Goal: Task Accomplishment & Management: Complete application form

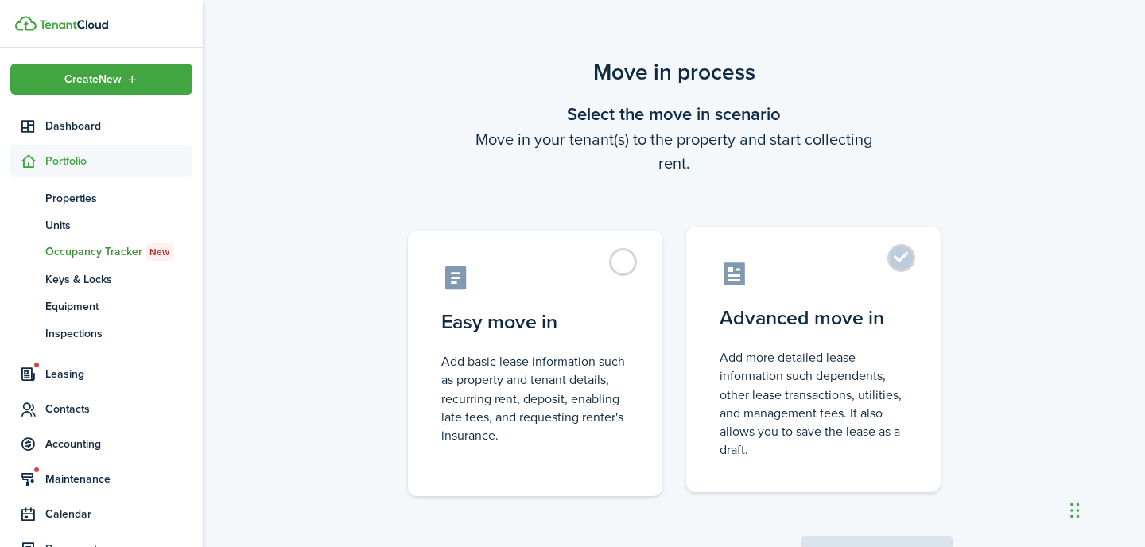
click at [885, 256] on label "Advanced move in Add more detailed lease information such dependents, other lea…" at bounding box center [813, 360] width 255 height 266
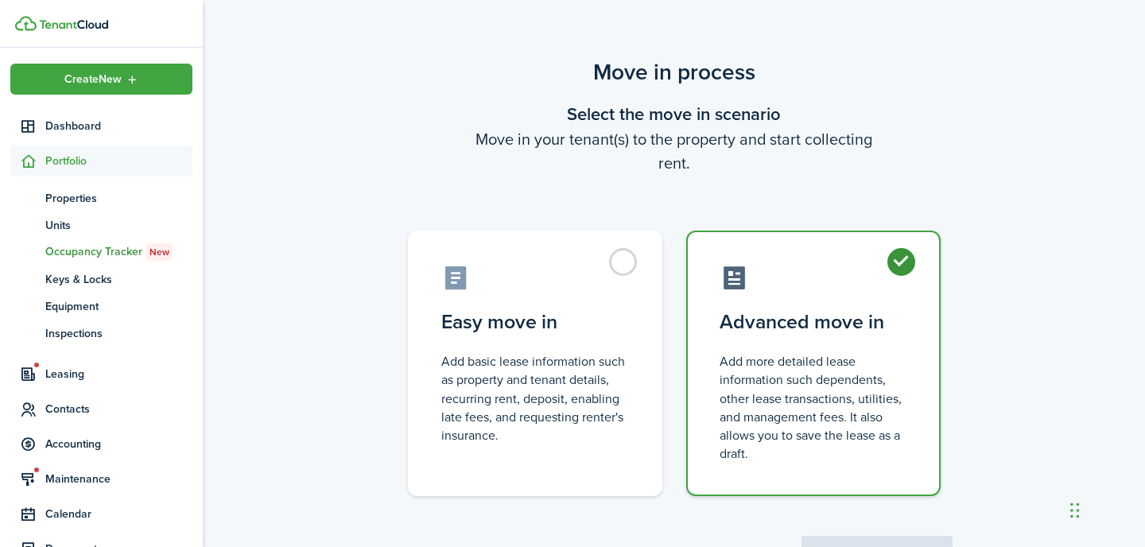
radio input "true"
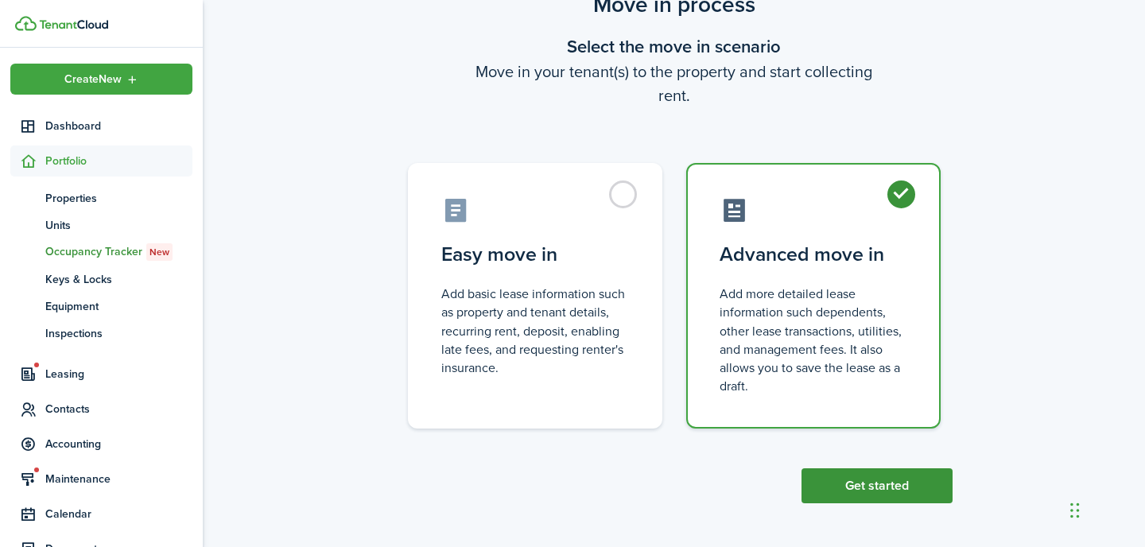
click at [890, 488] on button "Get started" at bounding box center [877, 485] width 151 height 35
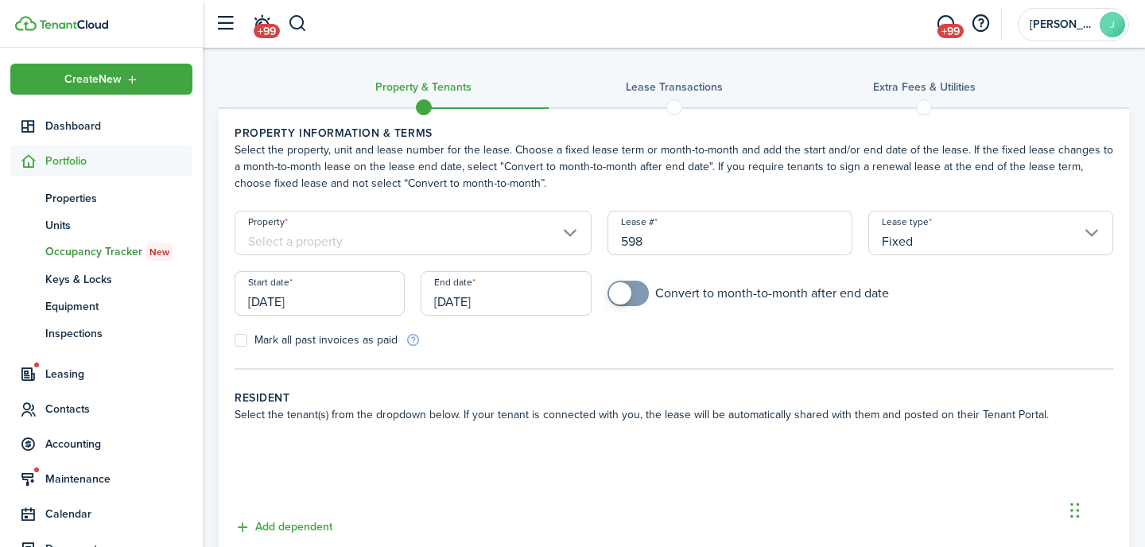
click at [404, 226] on input "Property" at bounding box center [413, 233] width 357 height 45
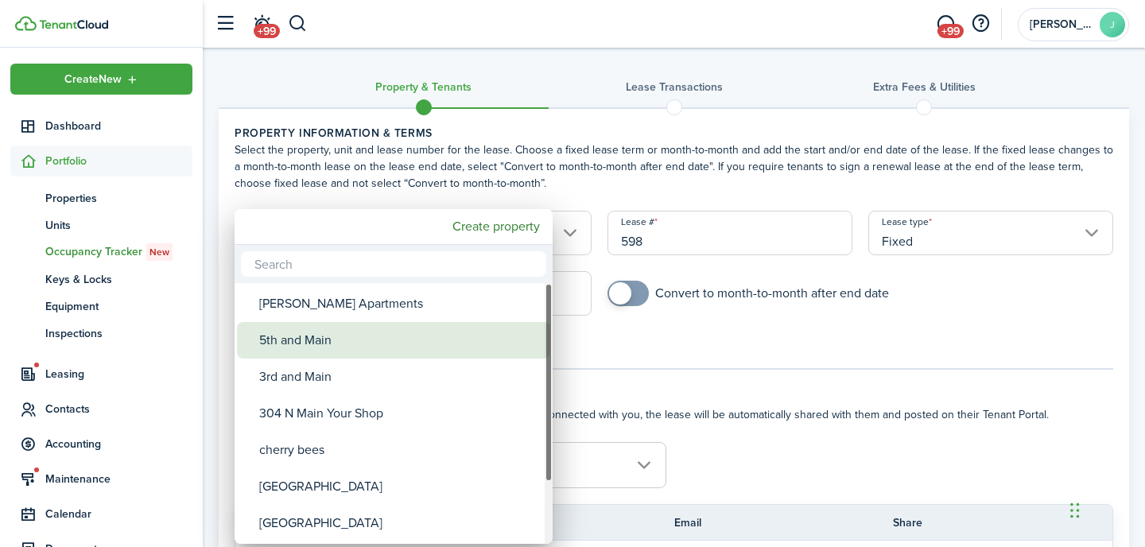
click at [382, 342] on div "5th and Main" at bounding box center [400, 340] width 282 height 37
type input "5th and Main"
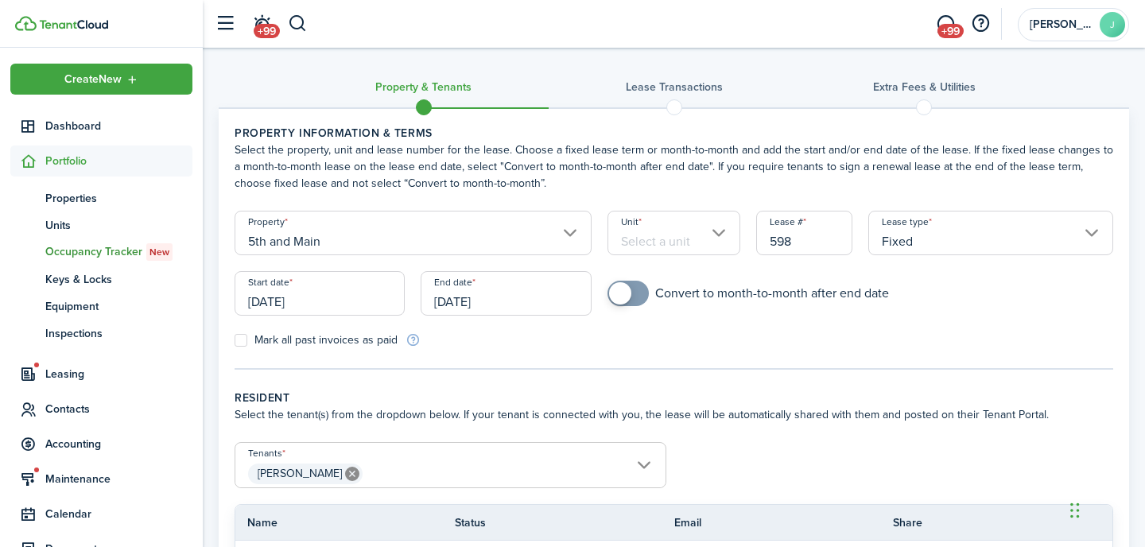
click at [687, 239] on input "Unit" at bounding box center [675, 233] width 134 height 45
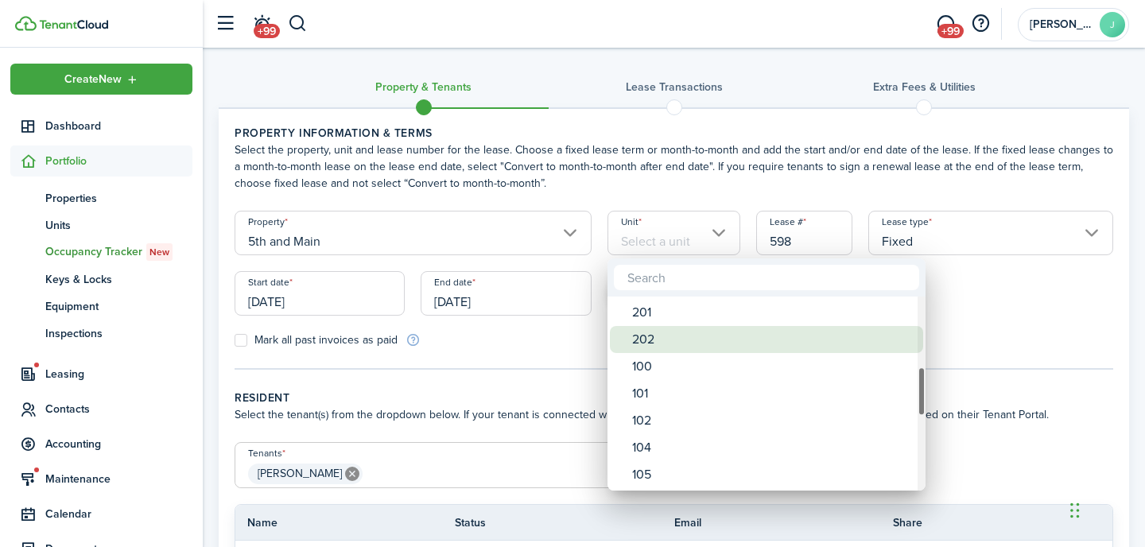
click at [700, 345] on div "202" at bounding box center [773, 339] width 282 height 27
type input "202"
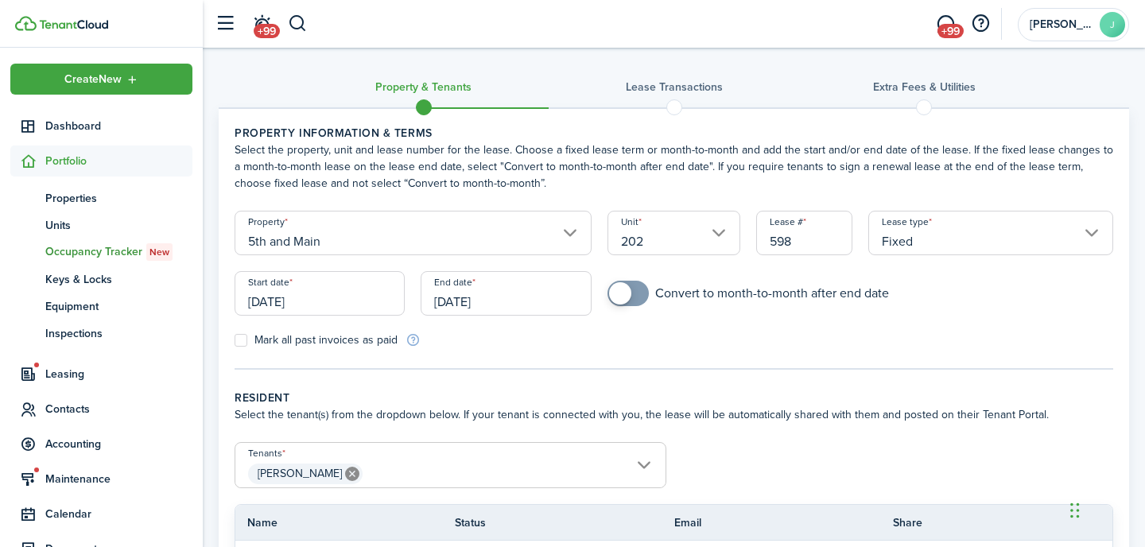
click at [381, 298] on input "[DATE]" at bounding box center [320, 293] width 170 height 45
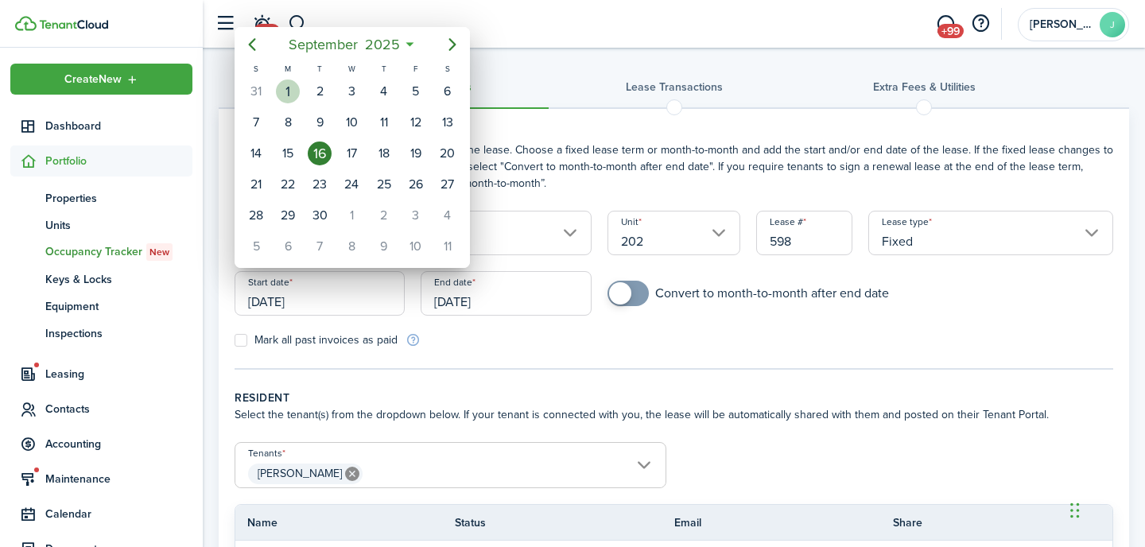
click at [299, 93] on div "[DATE]" at bounding box center [288, 91] width 32 height 30
type input "[DATE]"
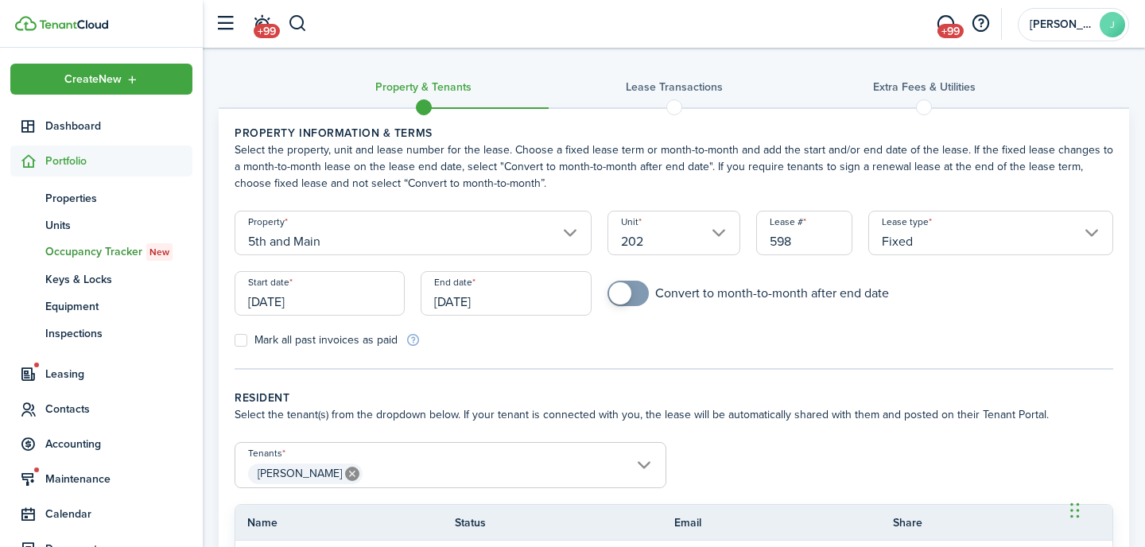
click at [529, 301] on input "[DATE]" at bounding box center [506, 293] width 170 height 45
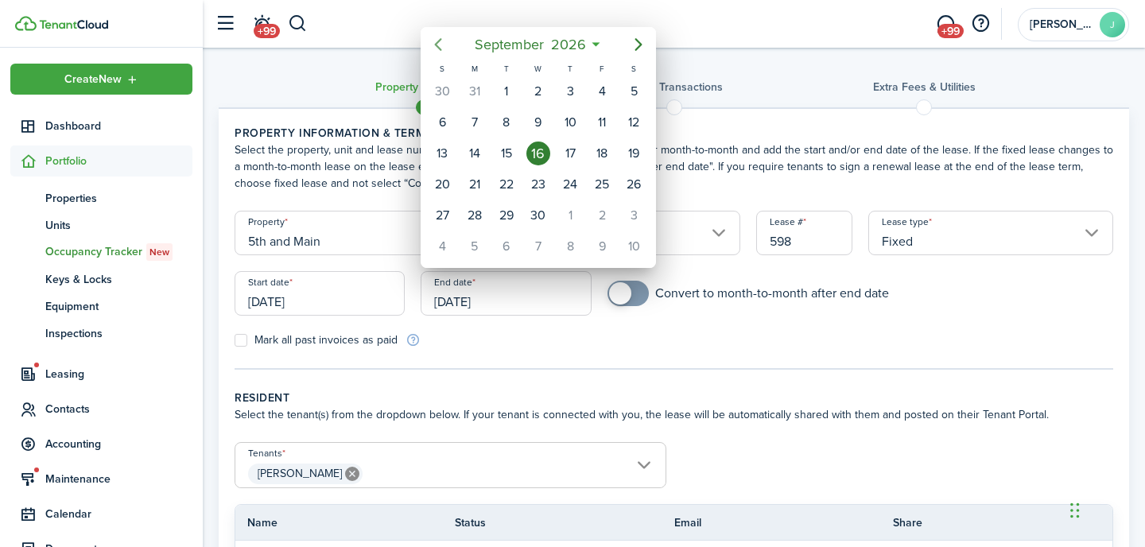
click at [439, 41] on icon "Previous page" at bounding box center [438, 44] width 7 height 13
click at [475, 243] on div "31" at bounding box center [475, 247] width 24 height 24
type input "[DATE]"
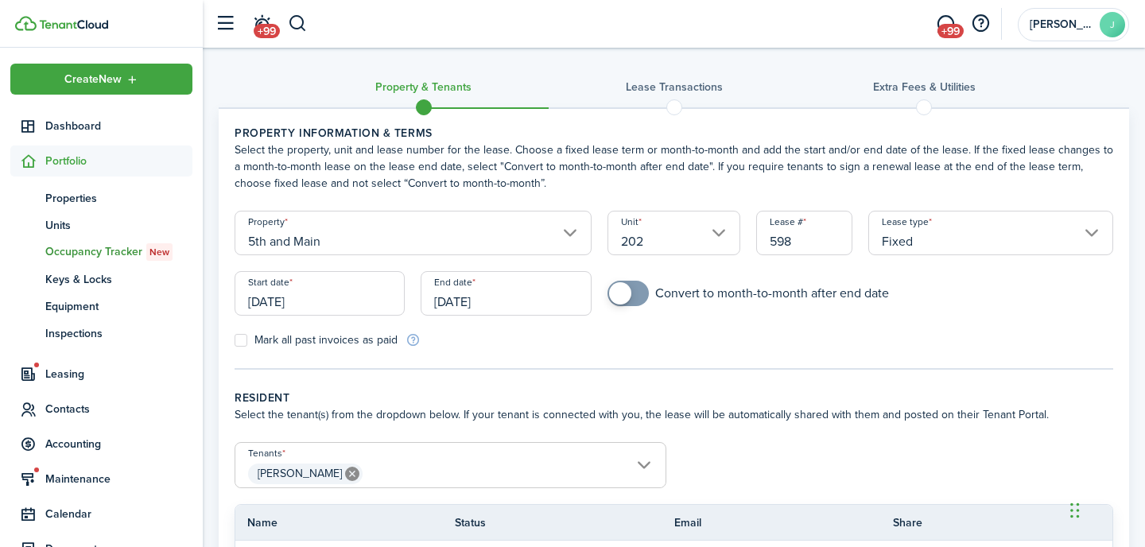
checkbox input "true"
click at [636, 298] on span at bounding box center [628, 293] width 16 height 25
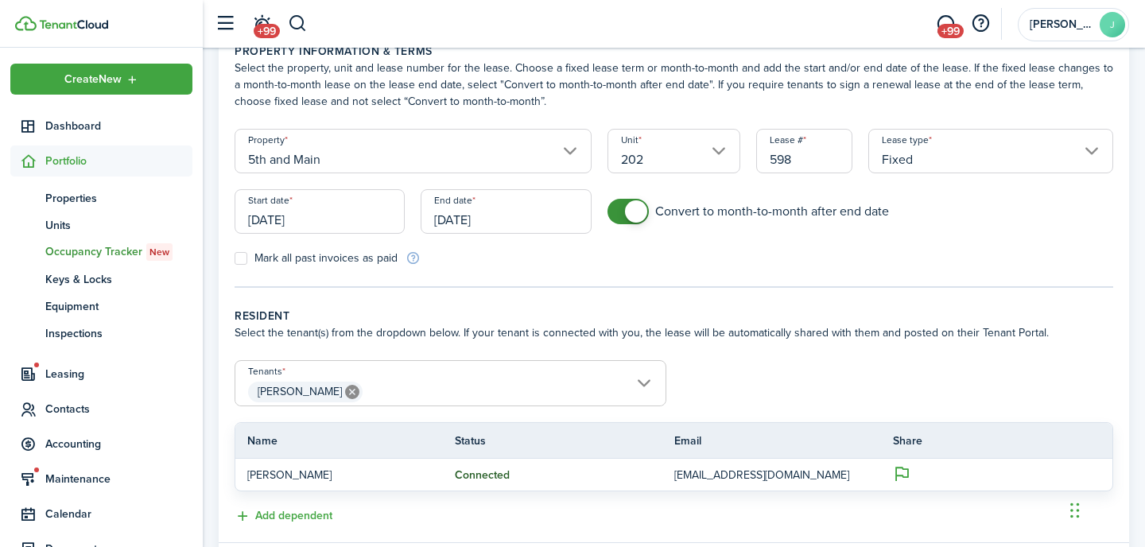
click at [455, 379] on span "[PERSON_NAME]" at bounding box center [450, 392] width 430 height 27
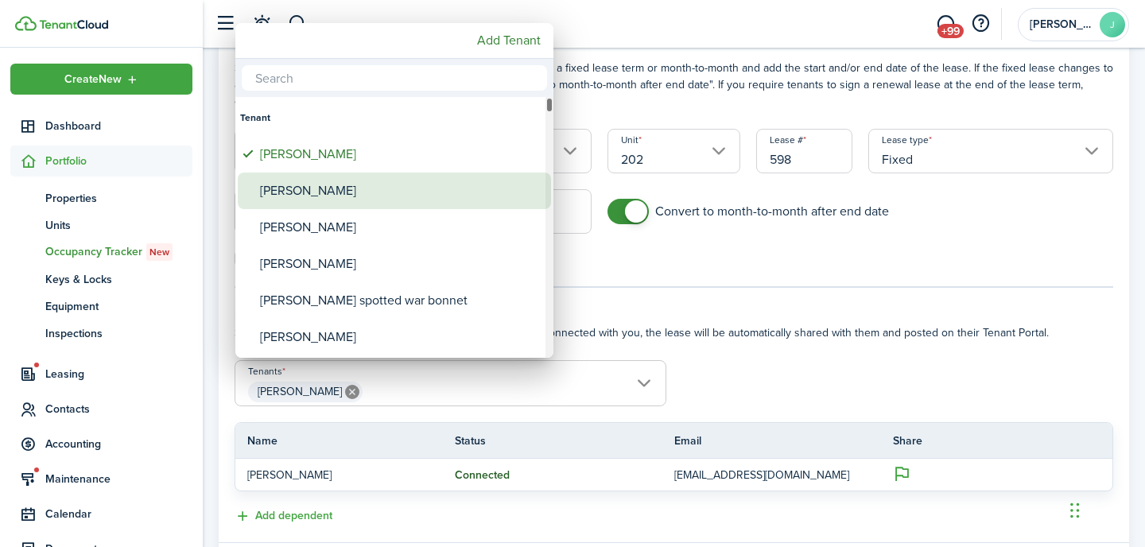
click at [333, 189] on div "[PERSON_NAME]" at bounding box center [401, 191] width 282 height 37
type input "[PERSON_NAME], [PERSON_NAME]"
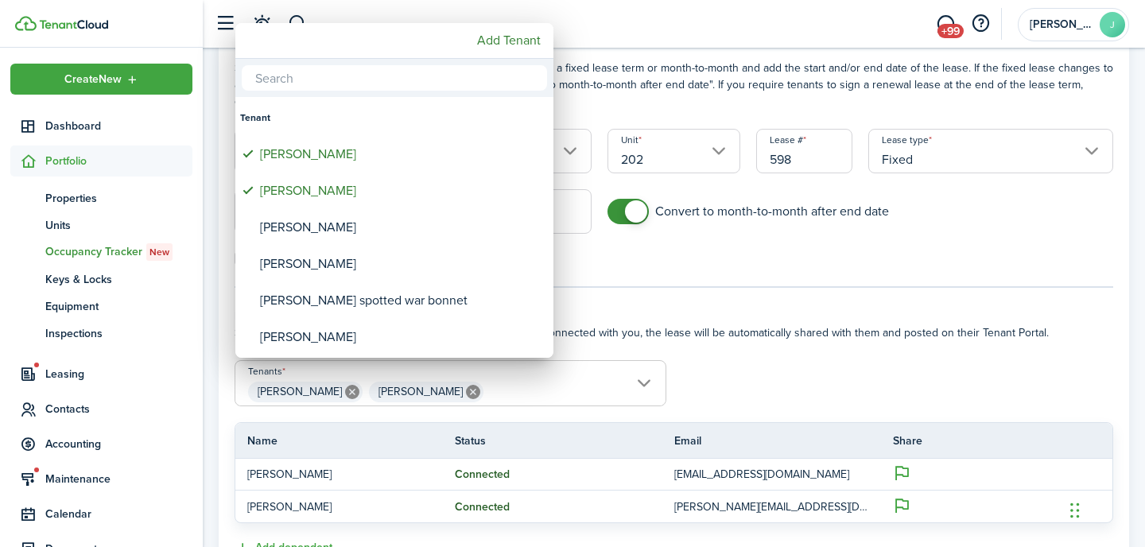
click at [728, 372] on div at bounding box center [573, 274] width 1400 height 802
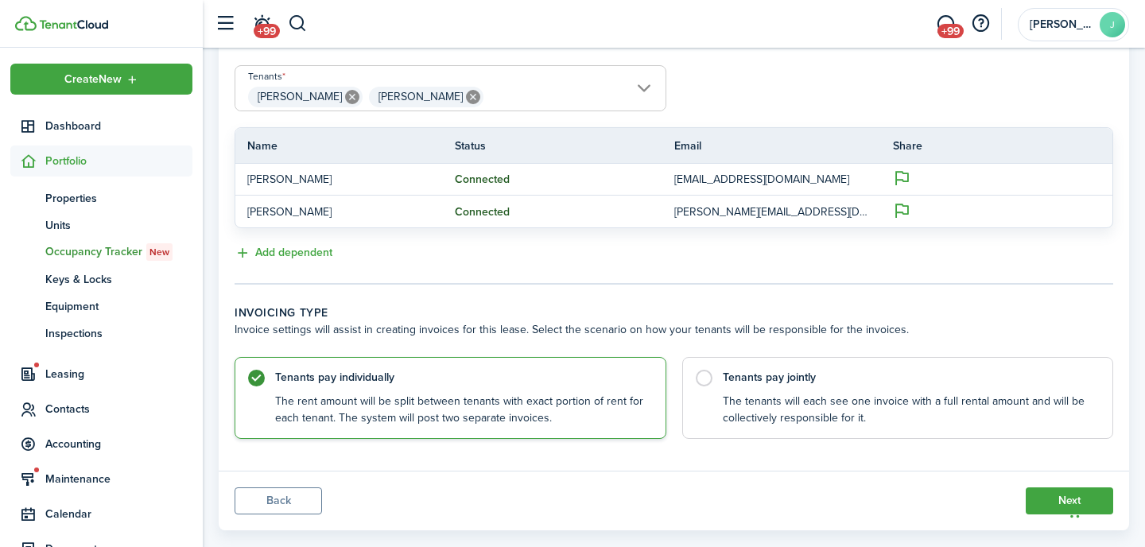
scroll to position [379, 0]
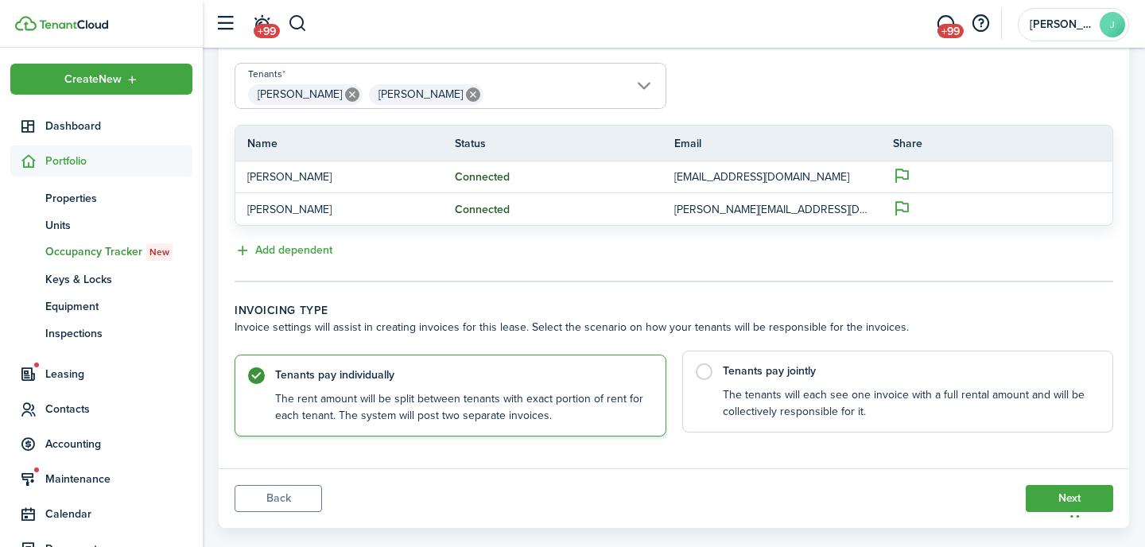
click at [713, 362] on label "Tenants pay jointly The tenants will each see one invoice with a full rental am…" at bounding box center [898, 392] width 432 height 82
radio input "false"
radio input "true"
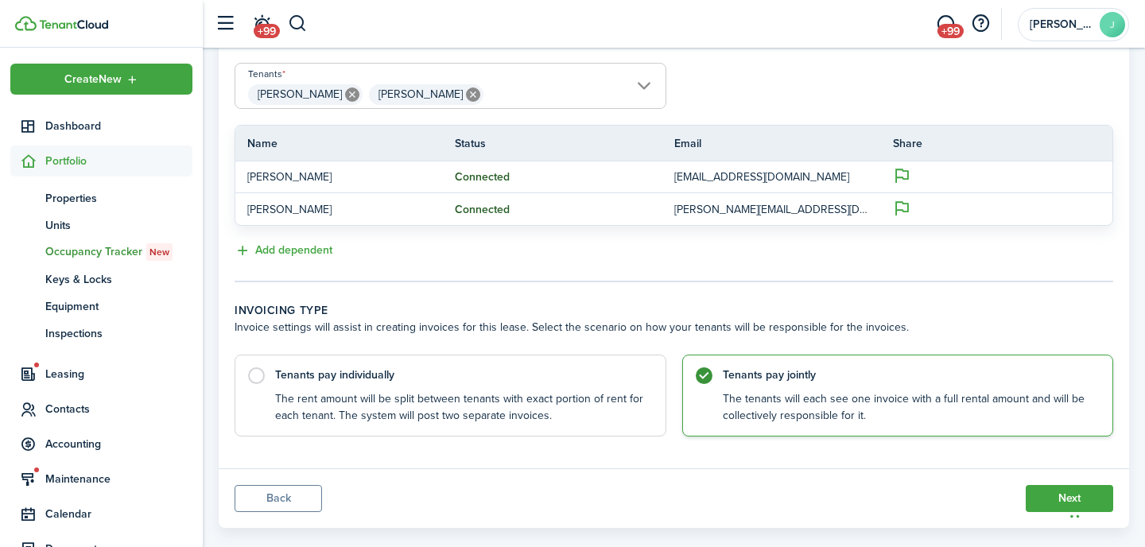
scroll to position [404, 0]
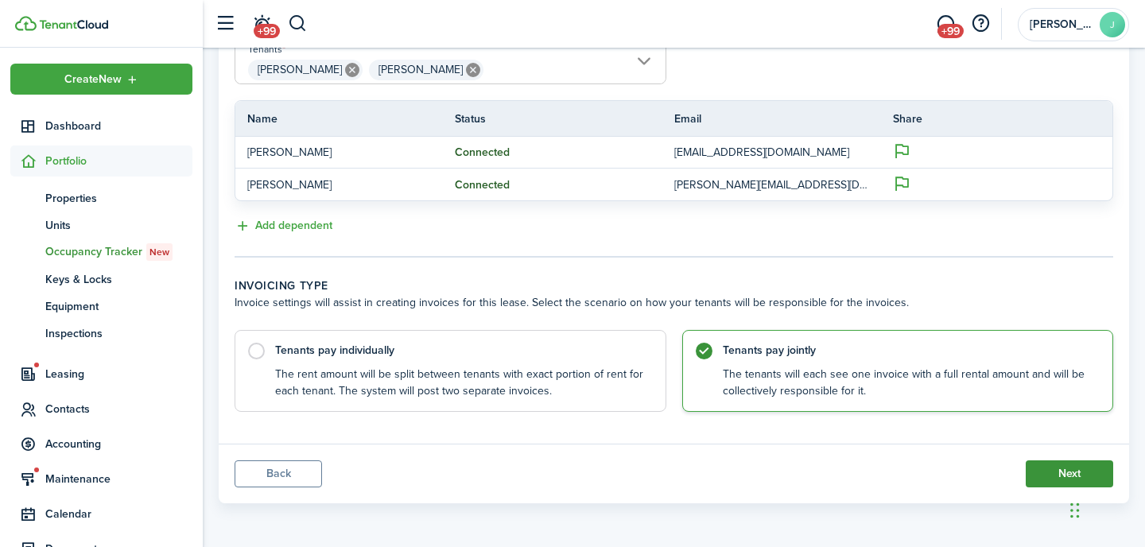
click at [1045, 484] on button "Next" at bounding box center [1069, 474] width 87 height 27
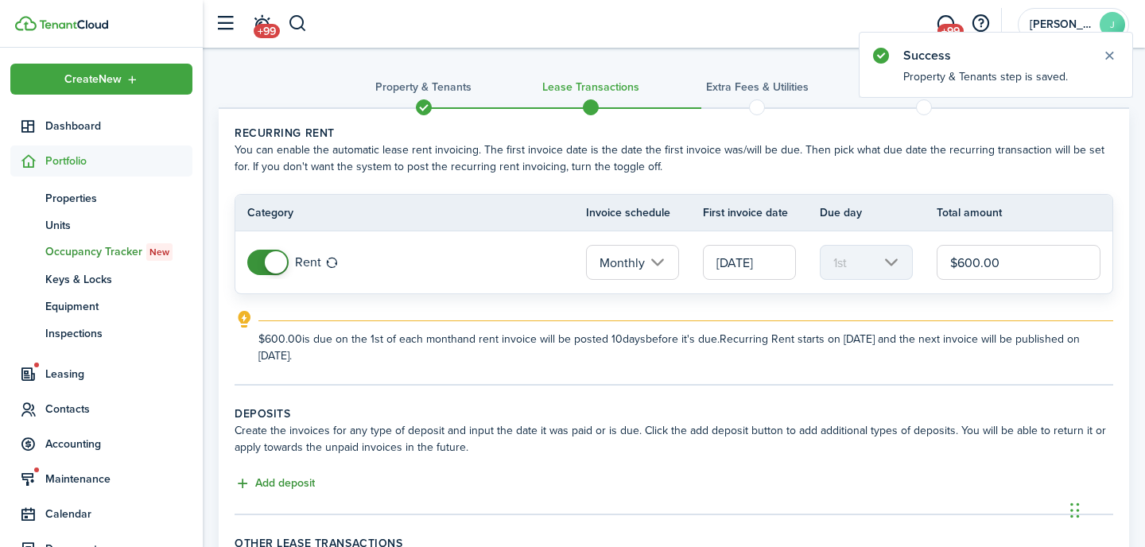
click at [287, 486] on button "Add deposit" at bounding box center [275, 484] width 80 height 18
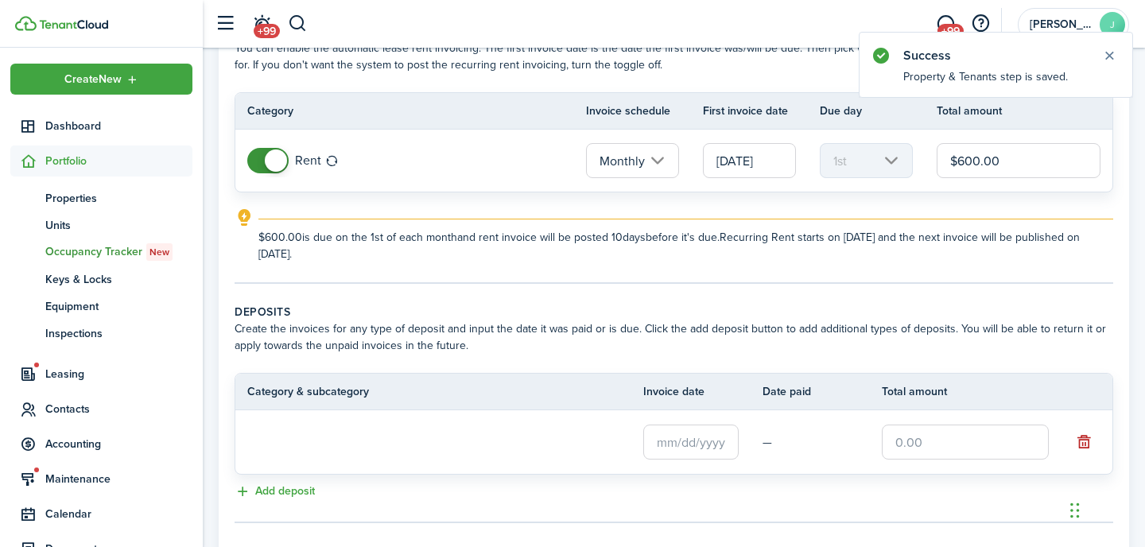
scroll to position [121, 0]
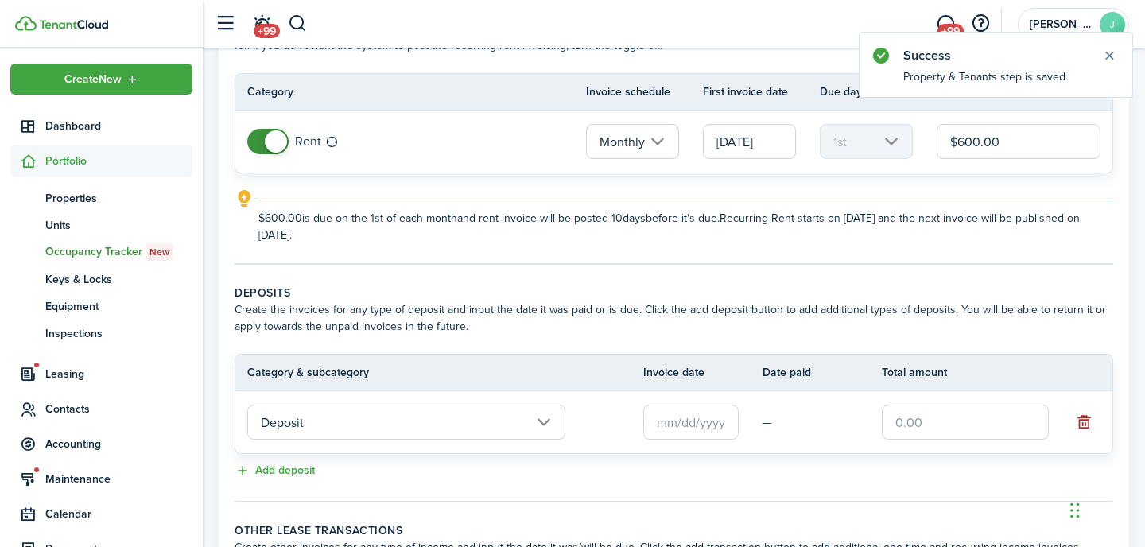
click at [935, 425] on input "text" at bounding box center [965, 422] width 167 height 35
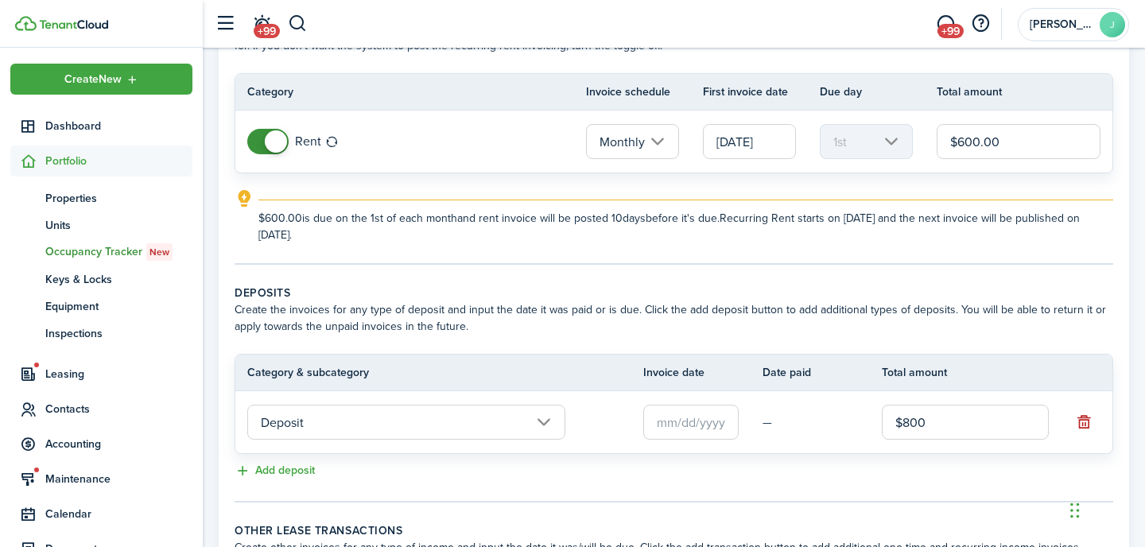
type input "$800.00"
click at [962, 136] on input "$600.00" at bounding box center [1019, 141] width 164 height 35
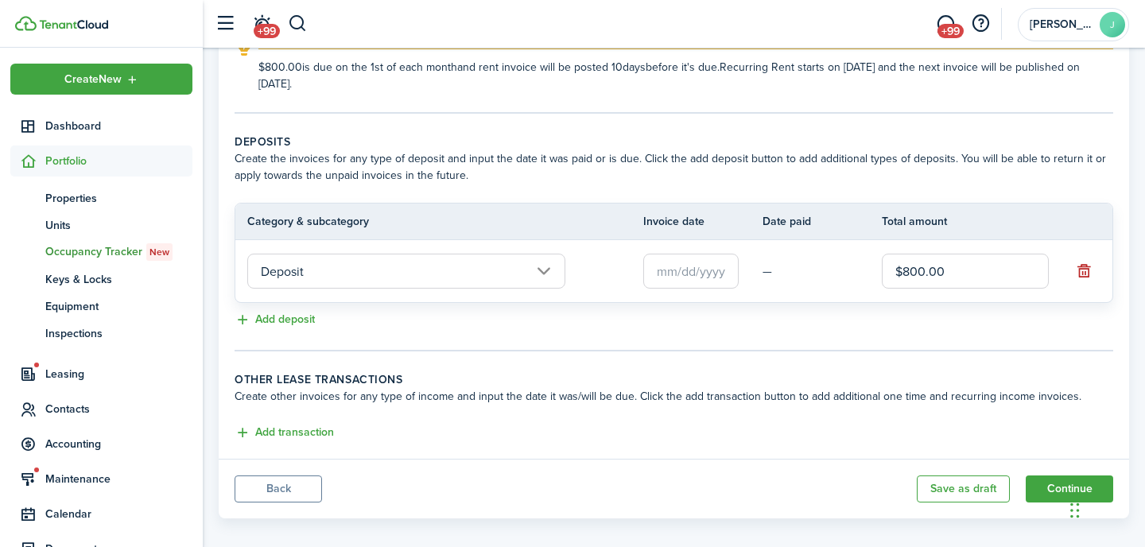
scroll to position [287, 0]
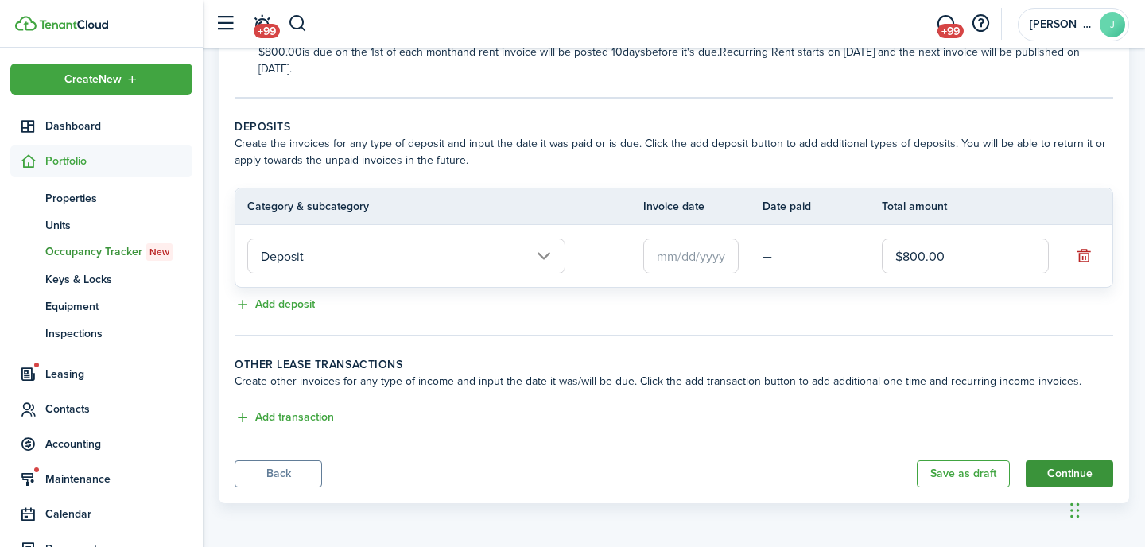
type input "$800.00"
click at [1038, 484] on button "Continue" at bounding box center [1069, 474] width 87 height 27
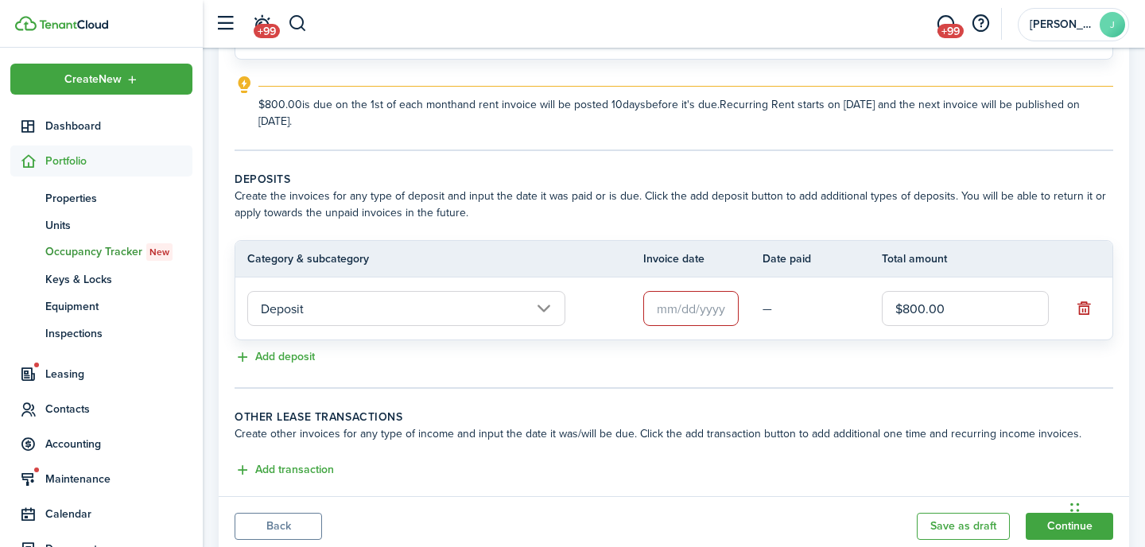
scroll to position [224, 0]
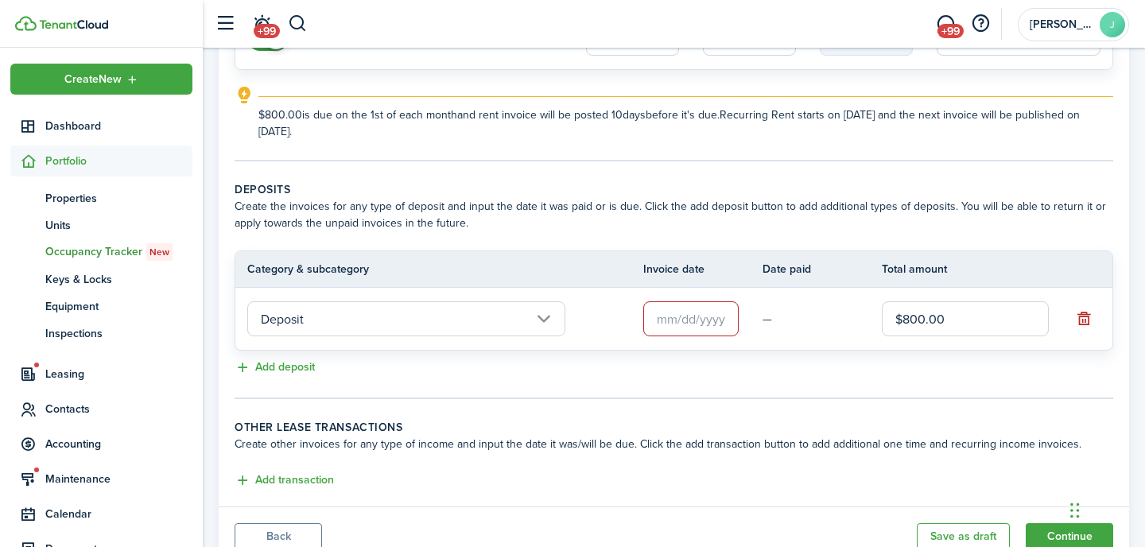
click at [686, 320] on input "text" at bounding box center [690, 318] width 95 height 35
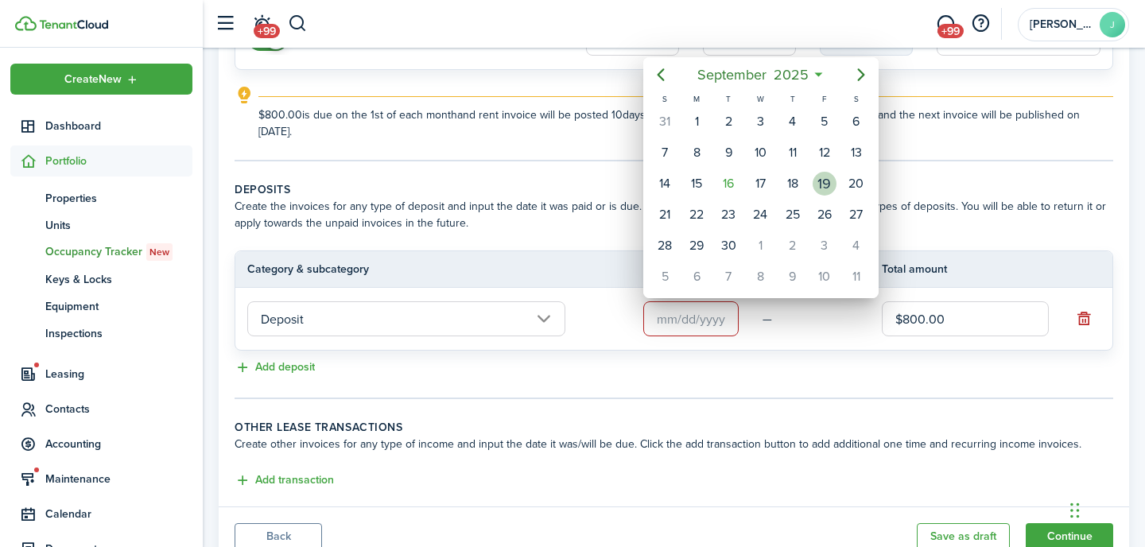
click at [834, 192] on div "19" at bounding box center [825, 184] width 32 height 30
type input "[DATE]"
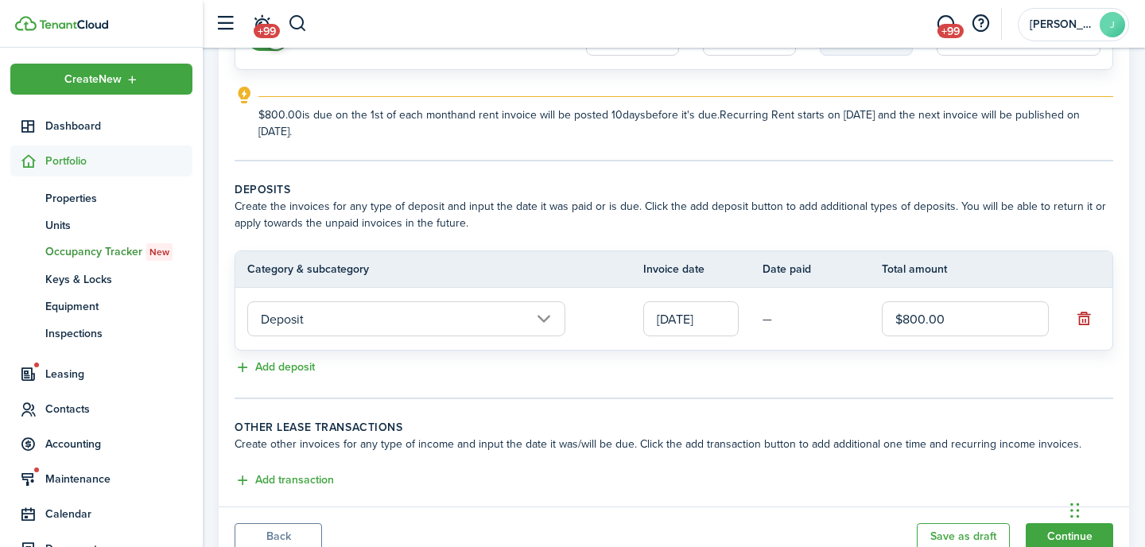
scroll to position [287, 0]
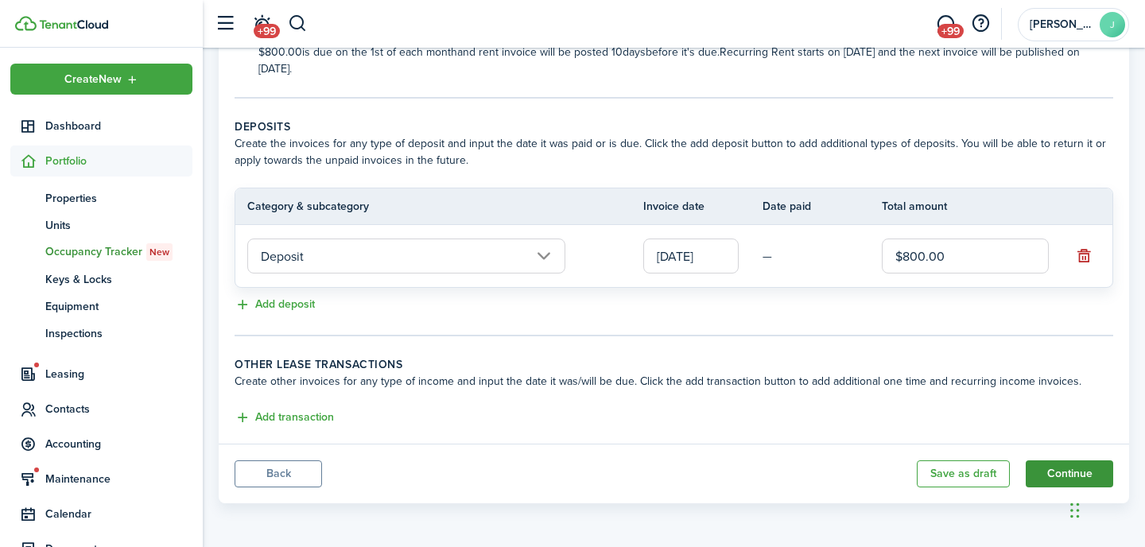
click at [1040, 474] on button "Continue" at bounding box center [1069, 474] width 87 height 27
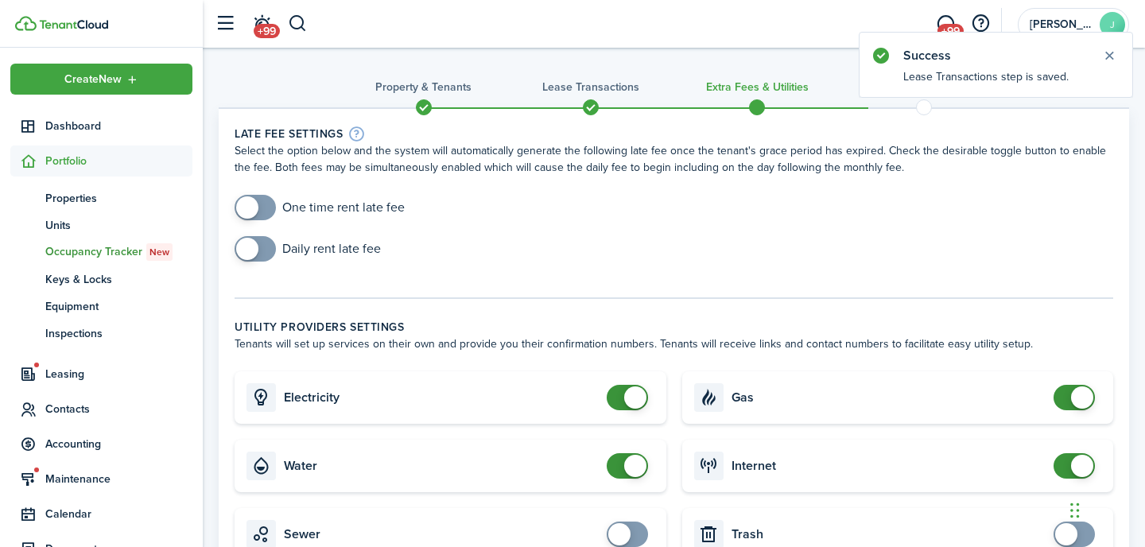
checkbox input "true"
click at [263, 204] on span at bounding box center [255, 207] width 16 height 25
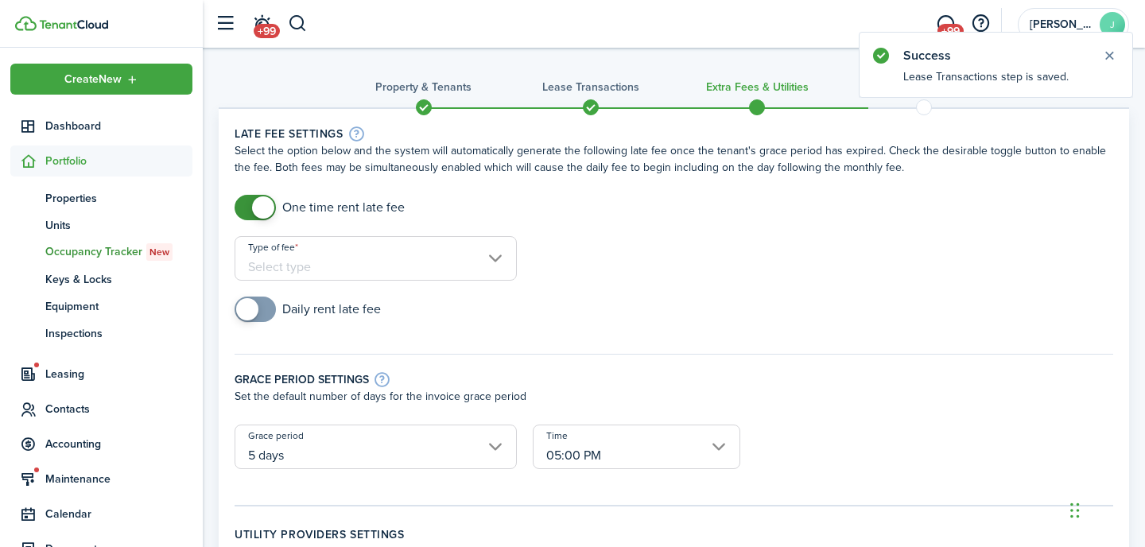
click at [326, 238] on input "Type of fee" at bounding box center [376, 258] width 282 height 45
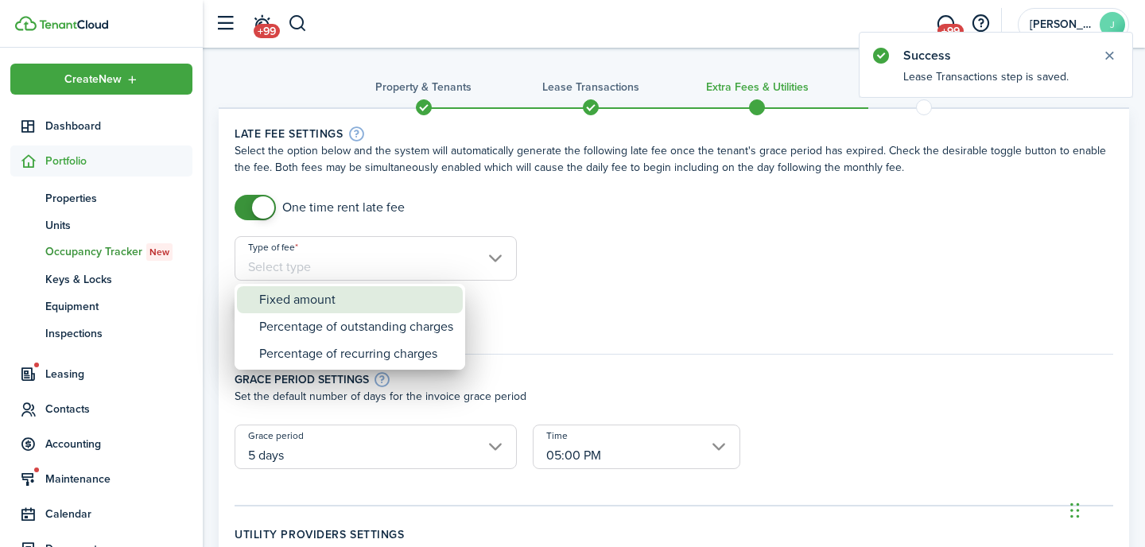
click at [354, 297] on div "Fixed amount" at bounding box center [356, 299] width 194 height 27
type input "Fixed amount"
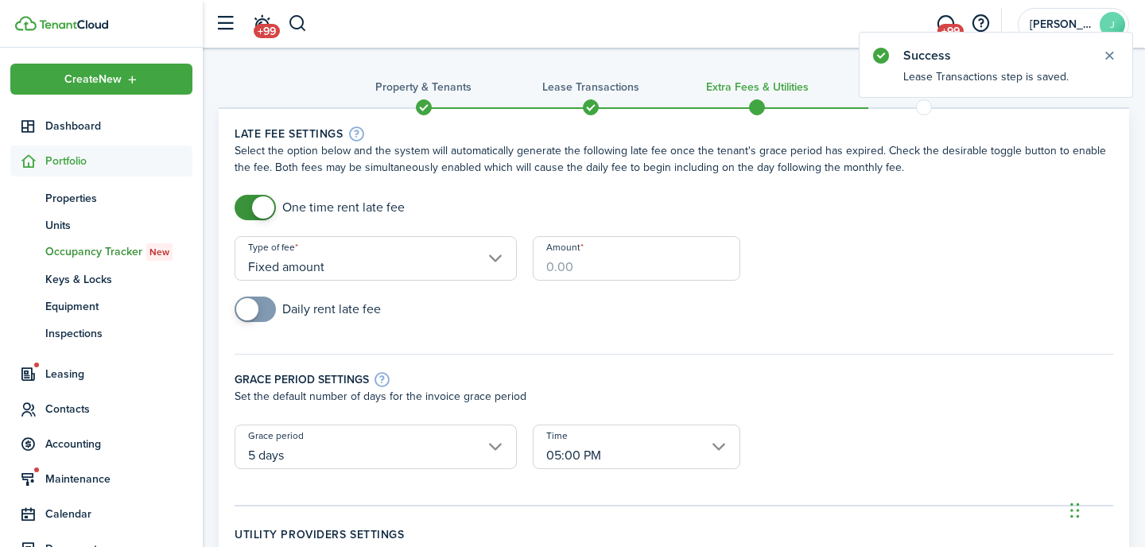
click at [616, 284] on div "Amount" at bounding box center [636, 266] width 223 height 60
click at [629, 273] on input "Amount" at bounding box center [637, 258] width 208 height 45
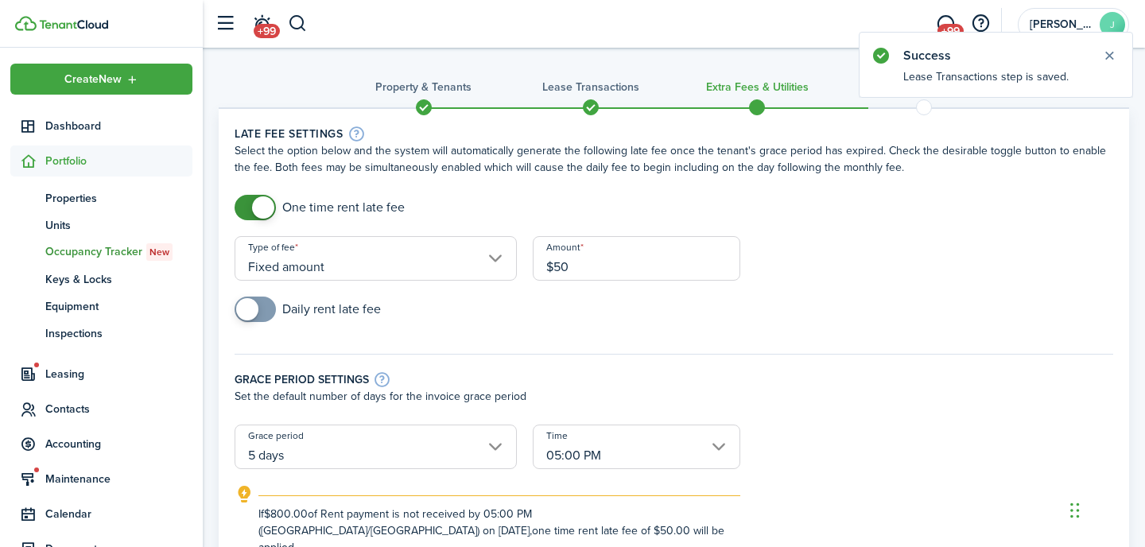
type input "$50.00"
click at [902, 318] on div "Daily rent late fee" at bounding box center [674, 317] width 895 height 41
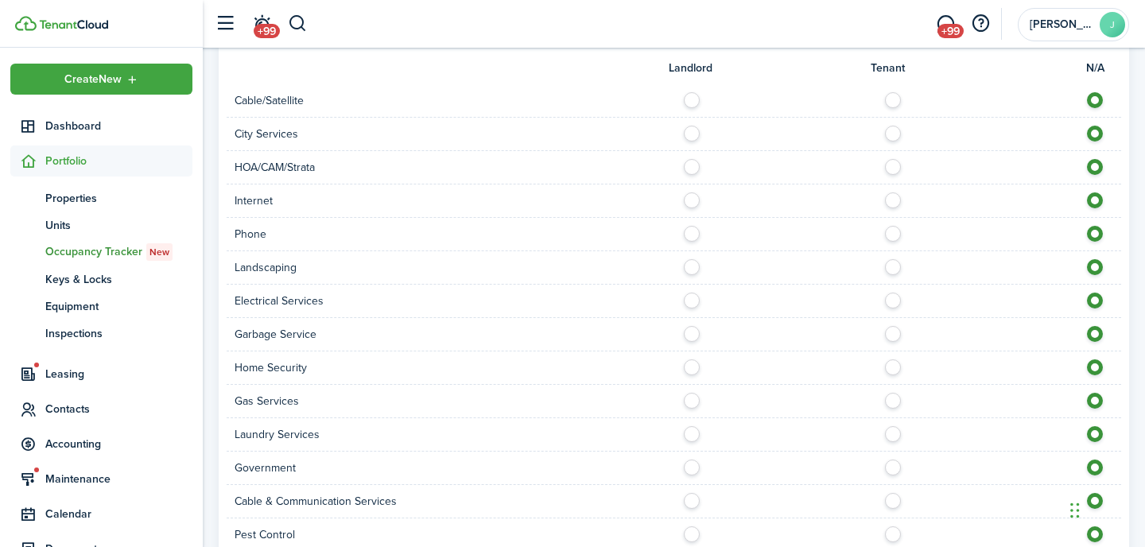
scroll to position [1207, 0]
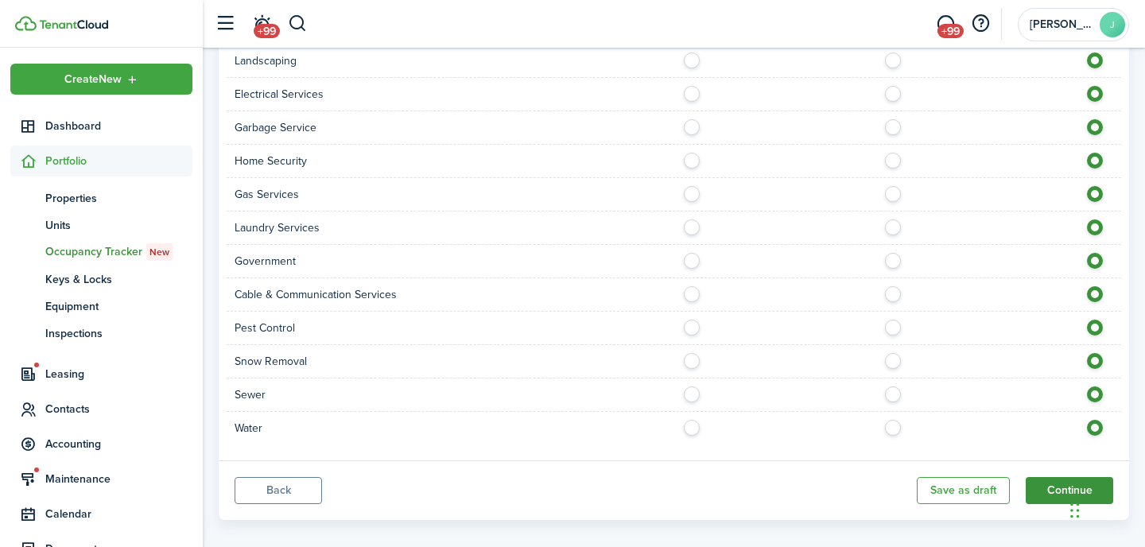
click at [1037, 477] on button "Continue" at bounding box center [1069, 490] width 87 height 27
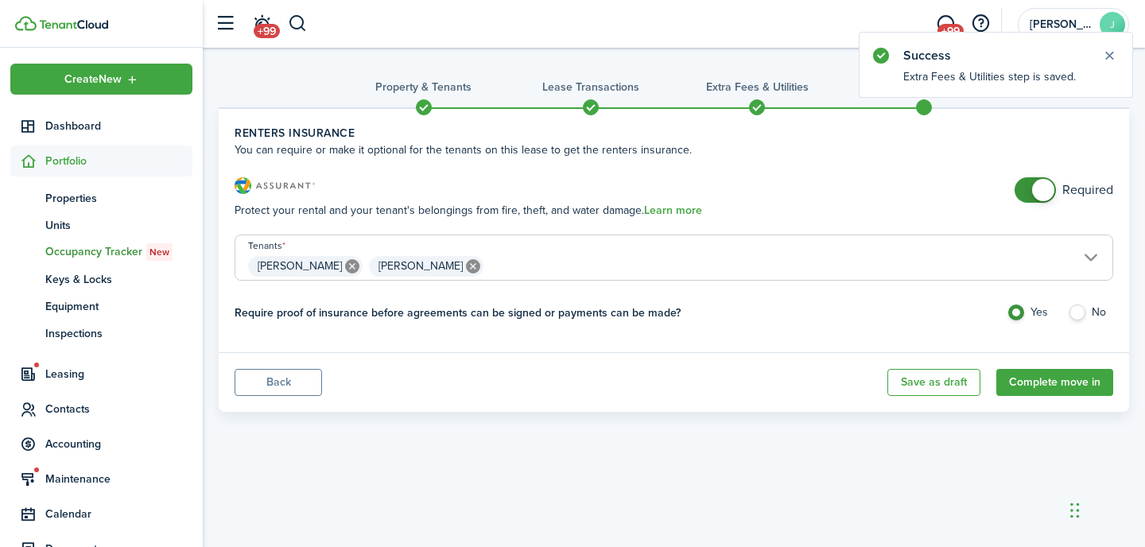
checkbox input "false"
click at [1028, 192] on span at bounding box center [1036, 189] width 16 height 25
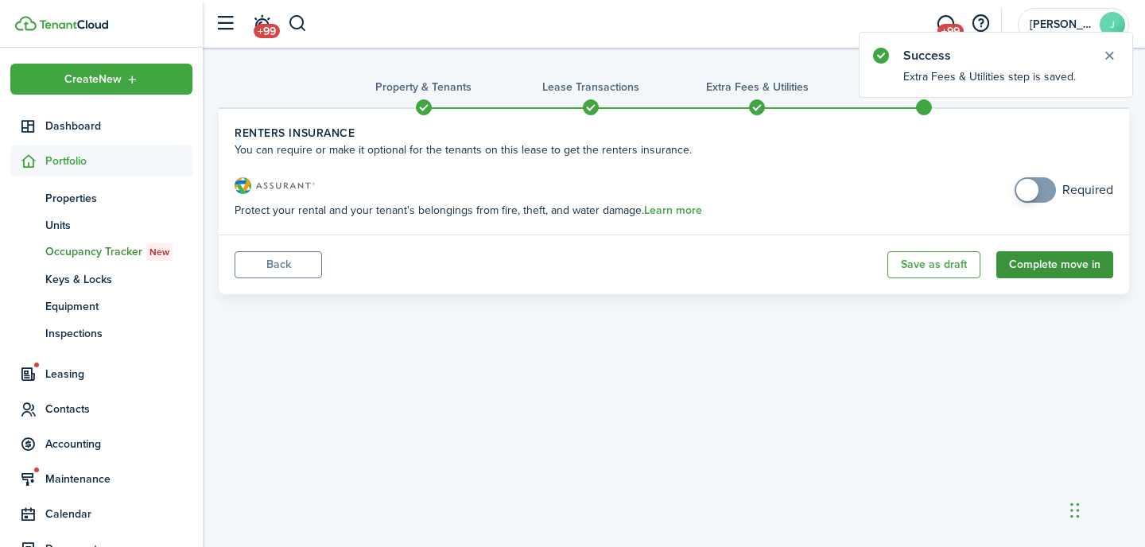
click at [1057, 265] on button "Complete move in" at bounding box center [1055, 264] width 117 height 27
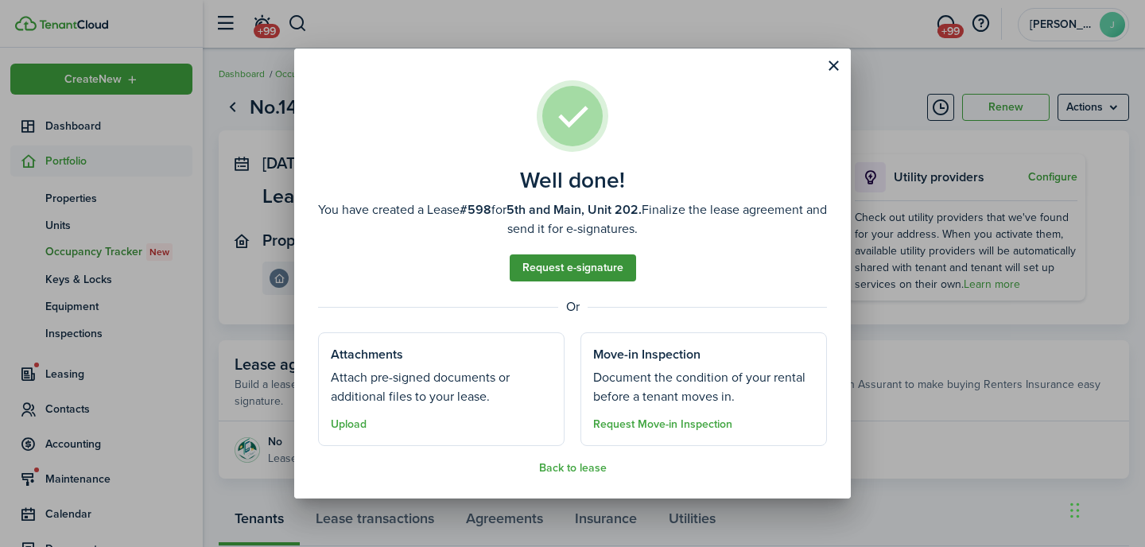
click at [584, 270] on link "Request e-signature" at bounding box center [573, 268] width 126 height 27
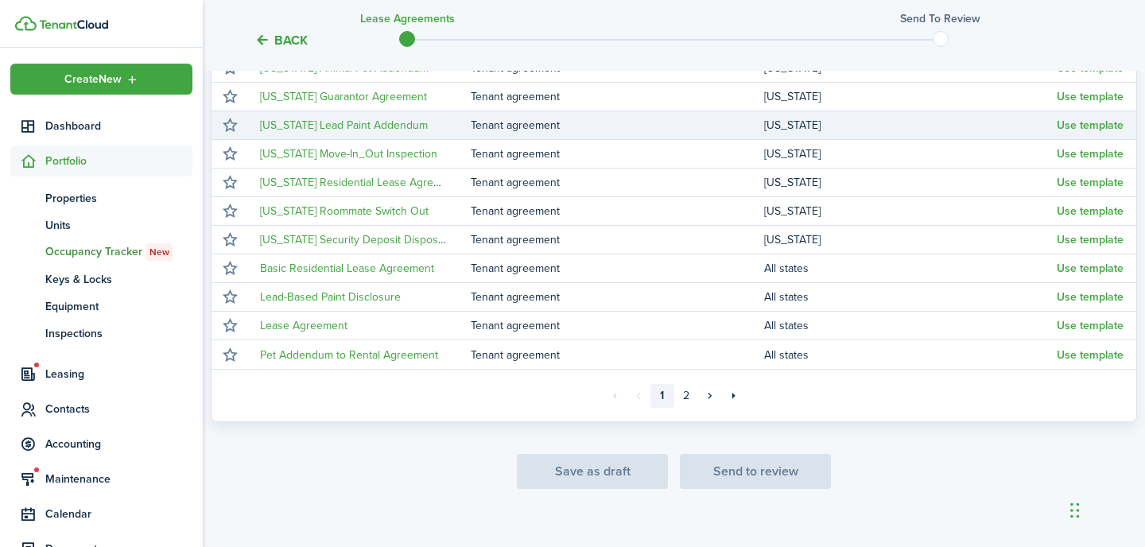
scroll to position [366, 0]
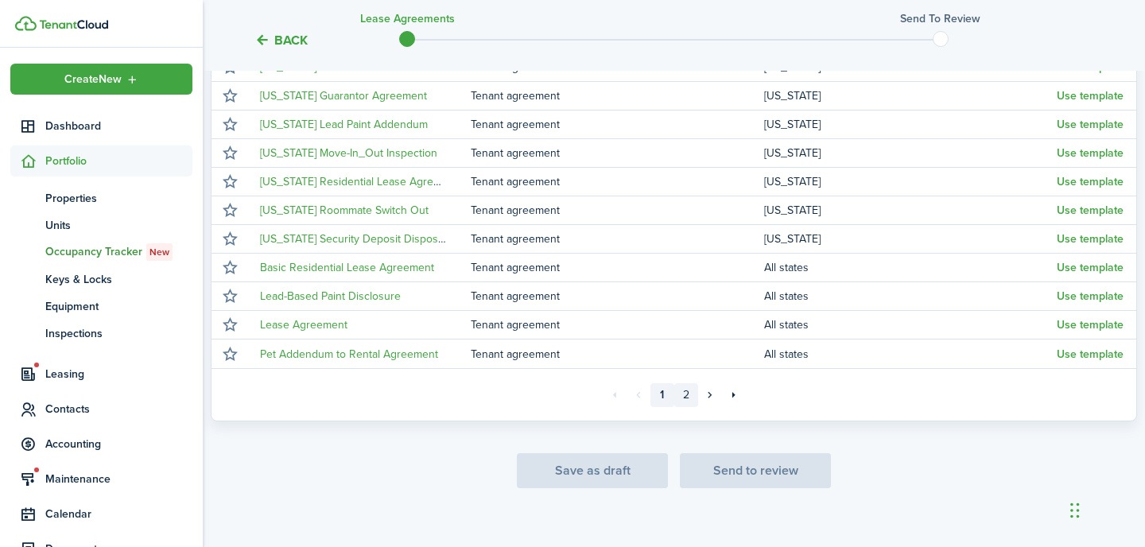
click at [693, 394] on link "2" at bounding box center [686, 395] width 24 height 24
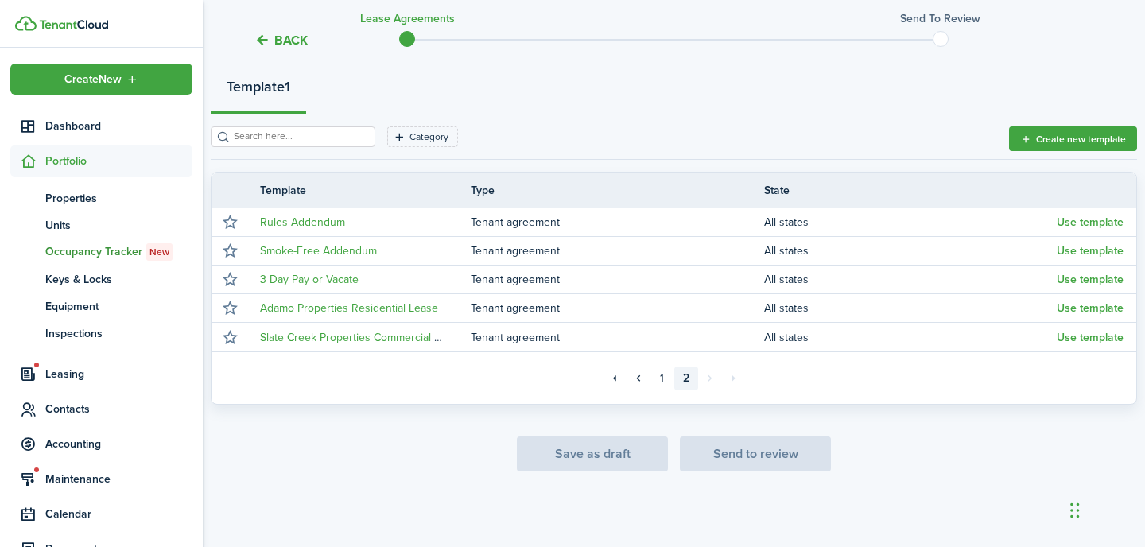
scroll to position [182, 0]
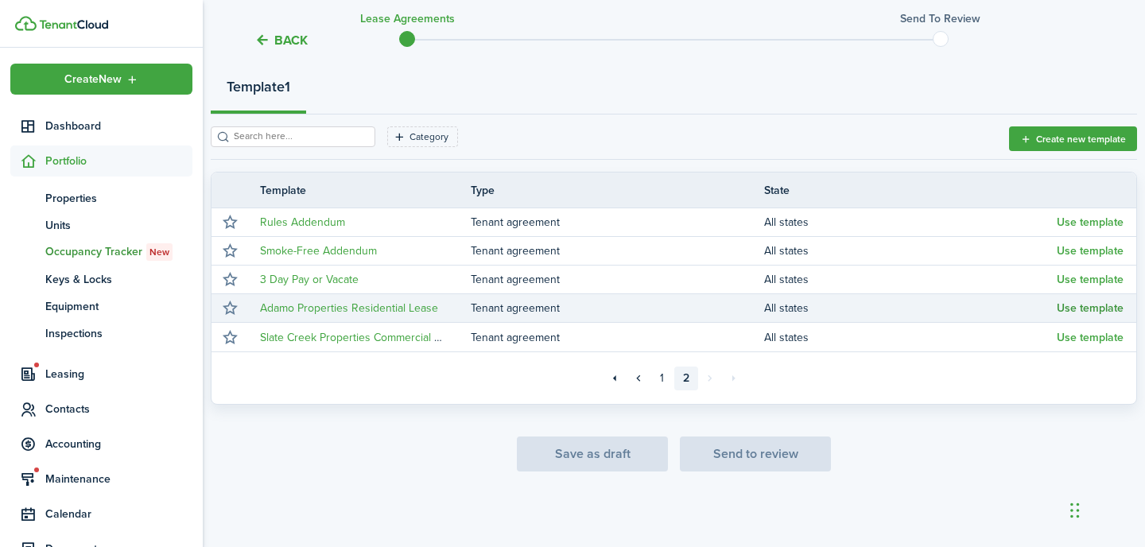
click at [1098, 304] on button "Use template" at bounding box center [1090, 308] width 67 height 13
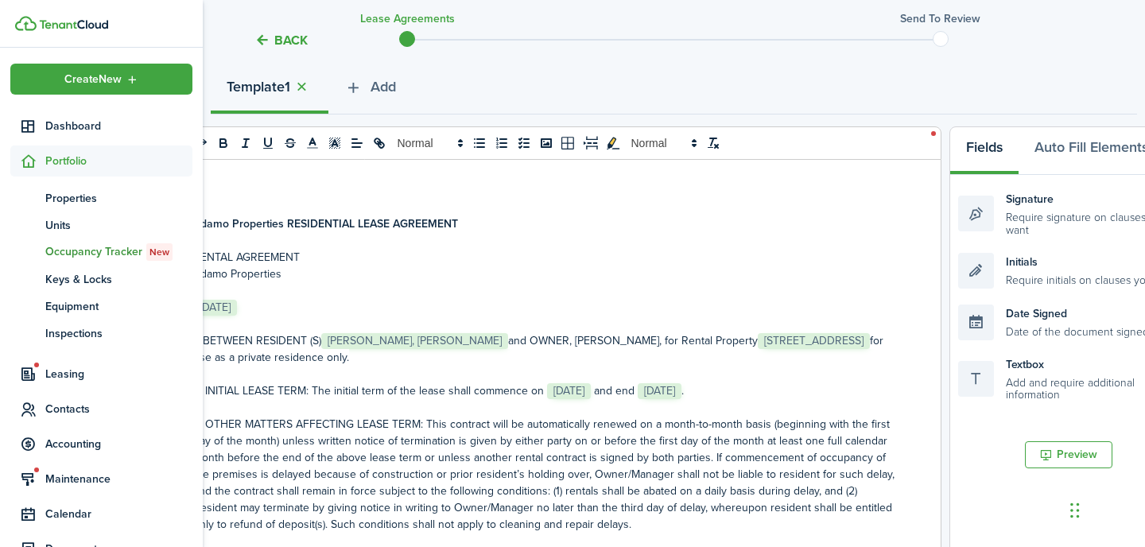
scroll to position [33, 0]
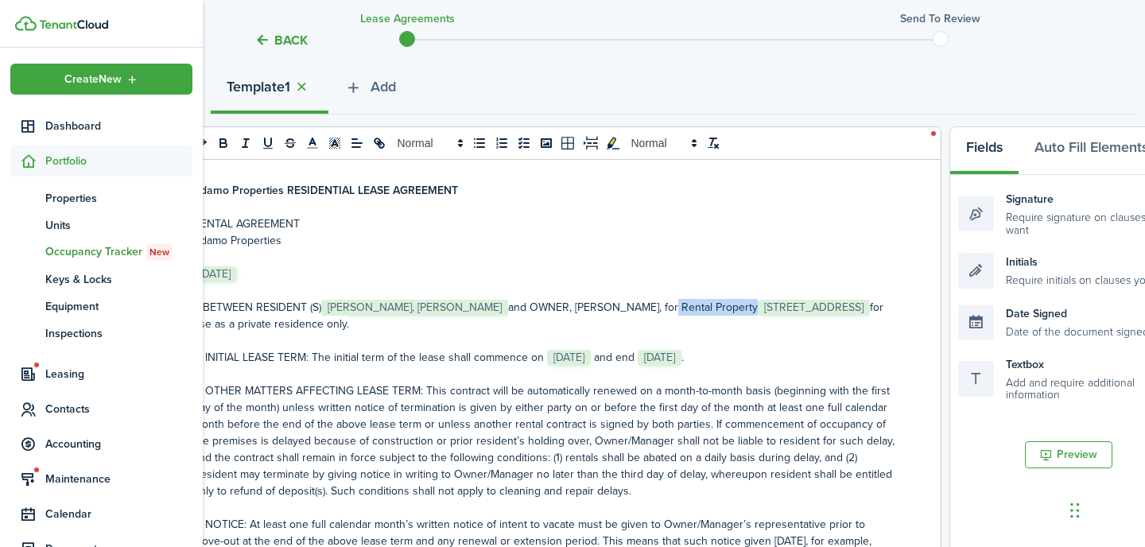
drag, startPoint x: 726, startPoint y: 304, endPoint x: 628, endPoint y: 304, distance: 97.8
click at [628, 305] on p "1. BETWEEN RESIDENT (S) ﻿ [PERSON_NAME], [PERSON_NAME] ﻿ and OWNER, [PERSON_NAM…" at bounding box center [545, 315] width 704 height 33
click at [616, 357] on p "2. INITIAL LEASE TERM: The initial term of the lease shall commence on ﻿ [DATE]…" at bounding box center [545, 357] width 704 height 17
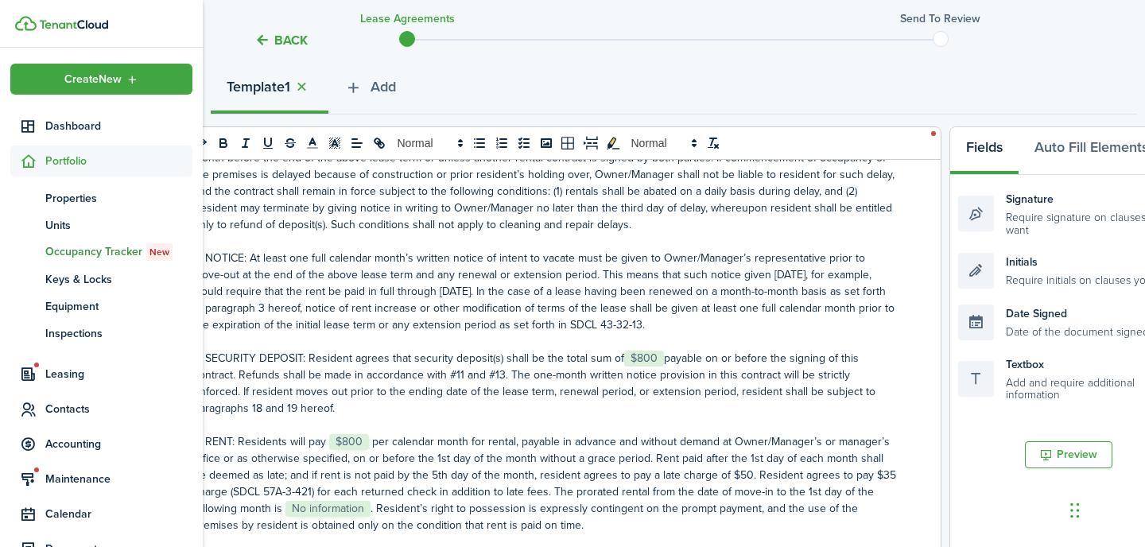
scroll to position [305, 0]
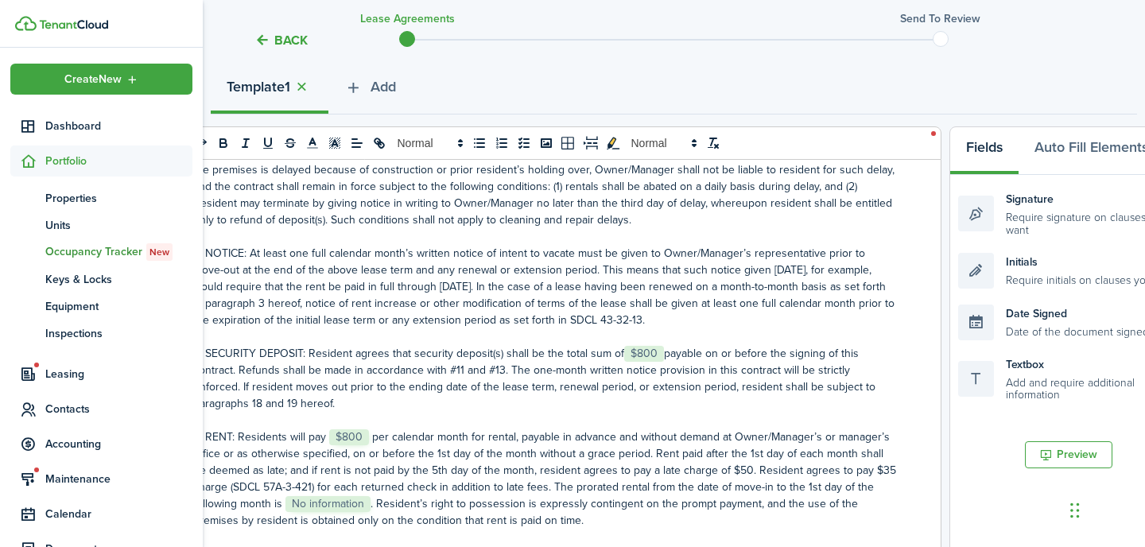
click at [368, 503] on p "6. RENT: Residents will pay ﻿ $800 ﻿ per calendar month for rental, payable in …" at bounding box center [545, 479] width 704 height 100
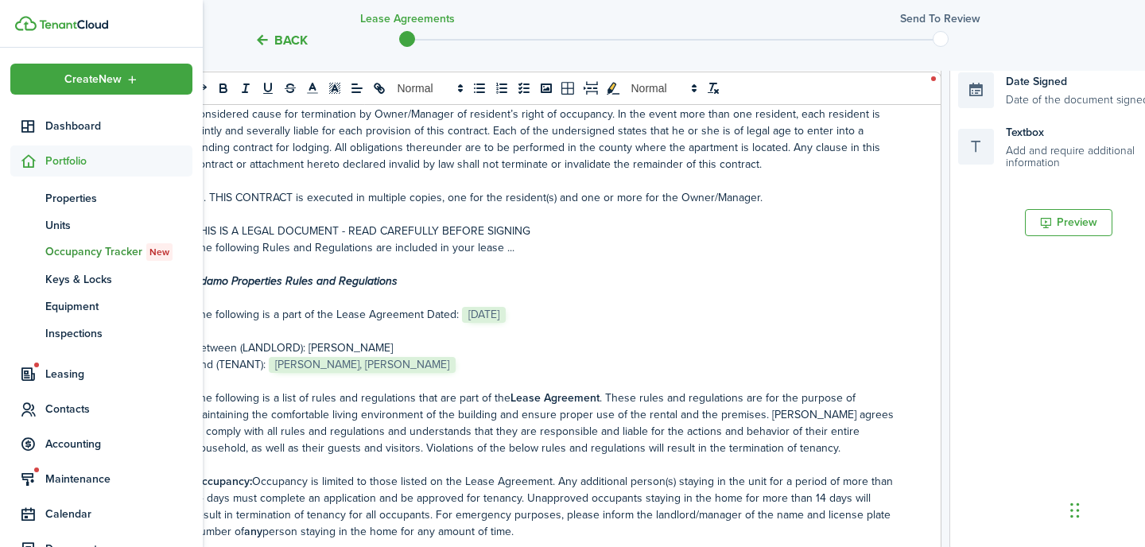
scroll to position [1701, 0]
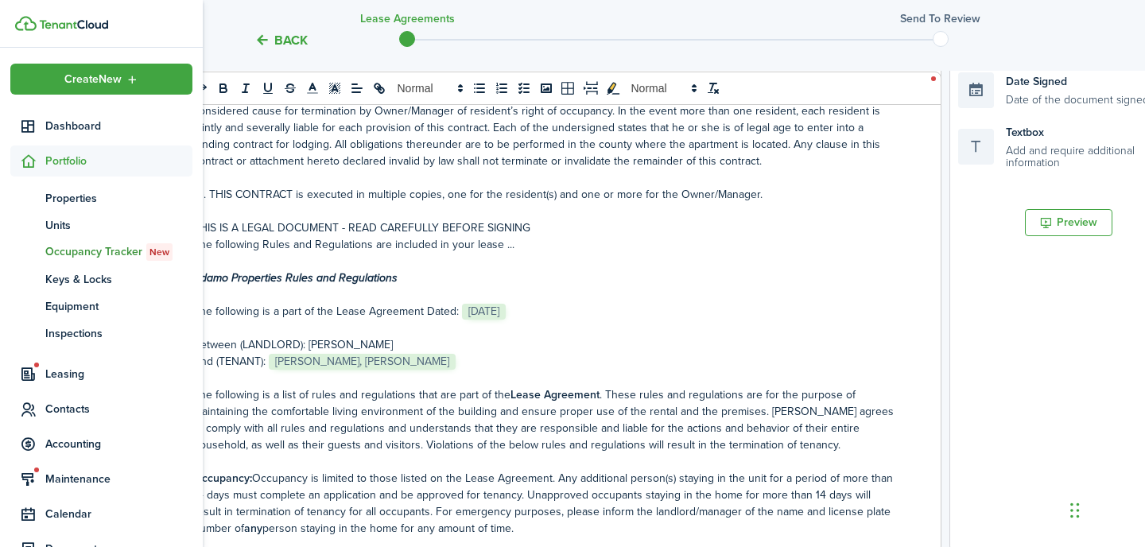
click at [576, 303] on p "The following is a part of the Lease Agreement Dated: ﻿ [DATE] ﻿" at bounding box center [545, 311] width 704 height 17
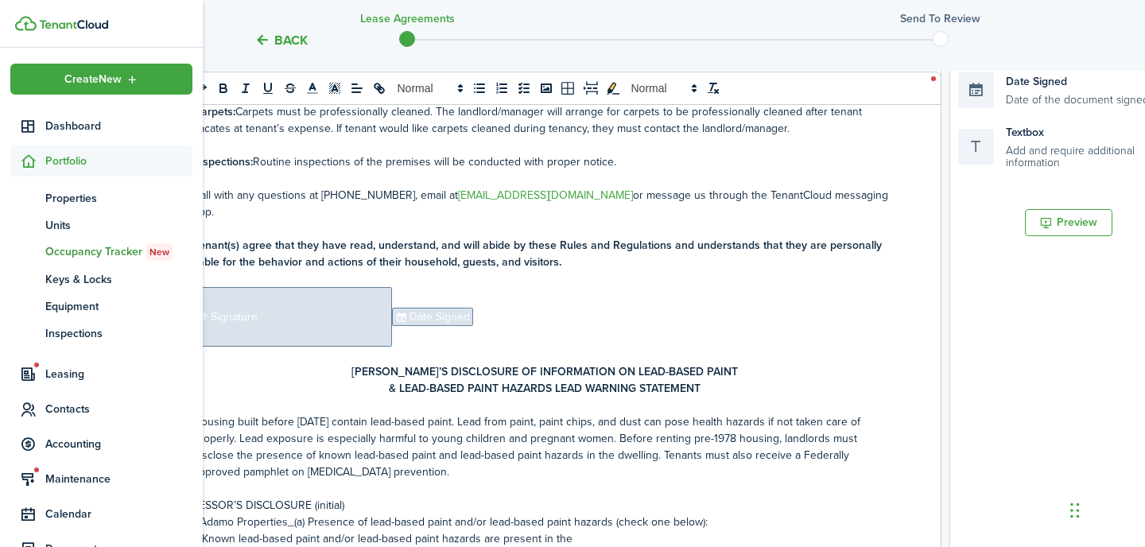
scroll to position [2901, 0]
click at [324, 289] on span "Signature" at bounding box center [292, 319] width 199 height 60
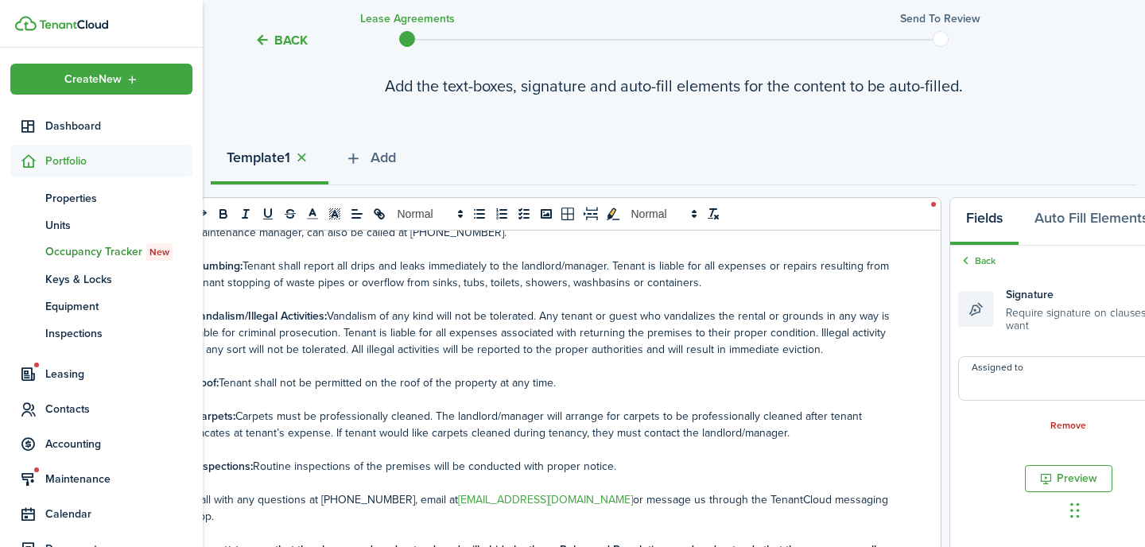
scroll to position [161, 0]
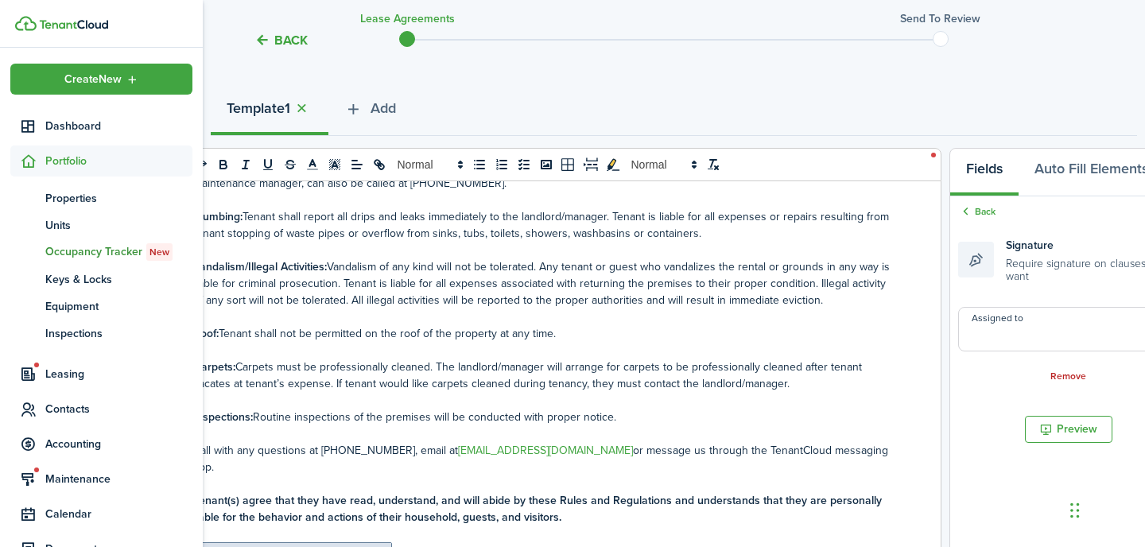
click at [1051, 339] on input "Assigned to" at bounding box center [1068, 329] width 221 height 45
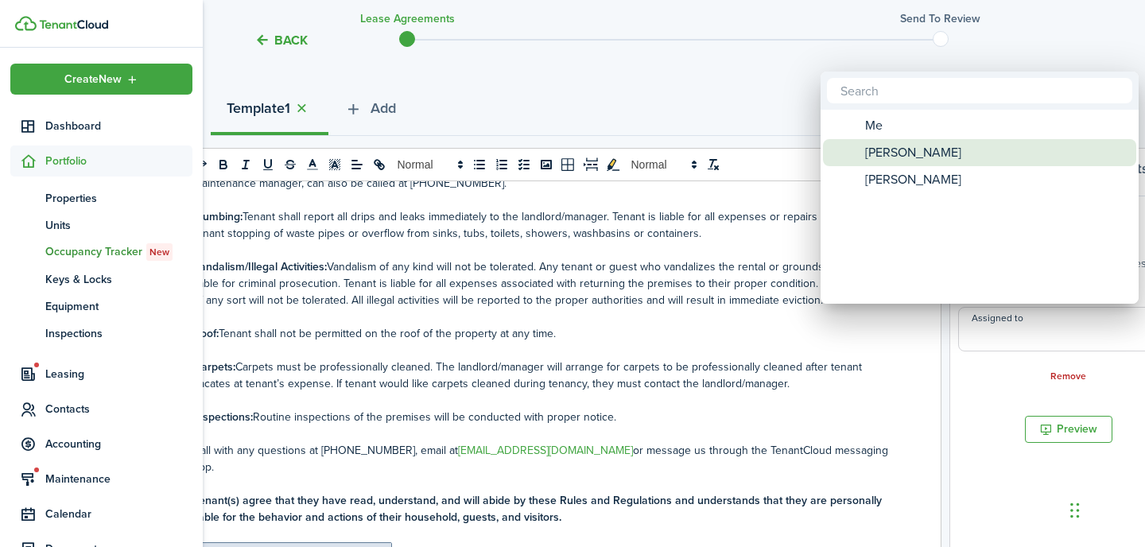
click at [970, 155] on div "[PERSON_NAME]" at bounding box center [986, 152] width 282 height 27
type input "[PERSON_NAME]"
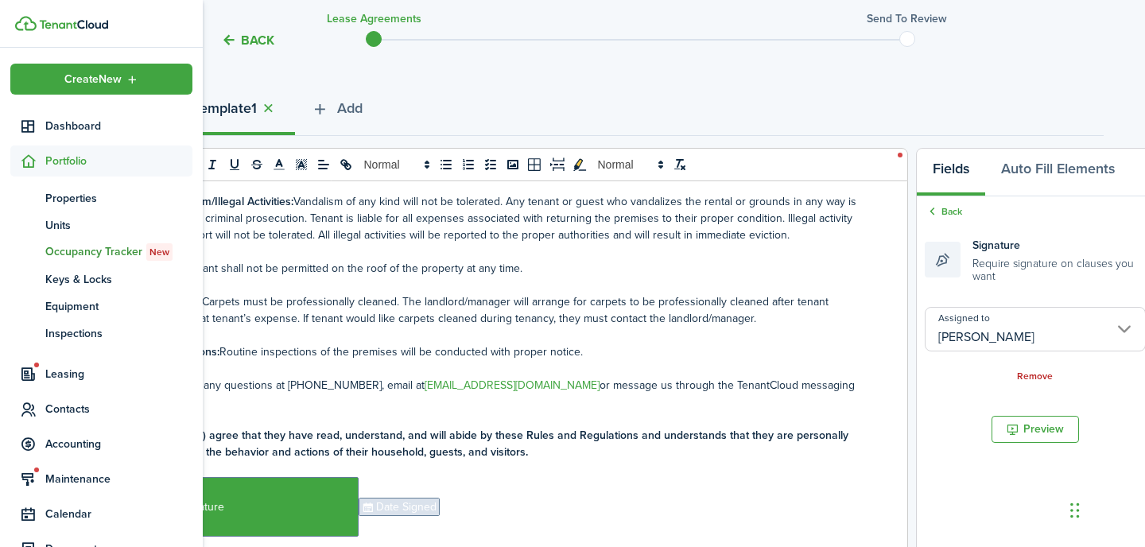
scroll to position [2983, 0]
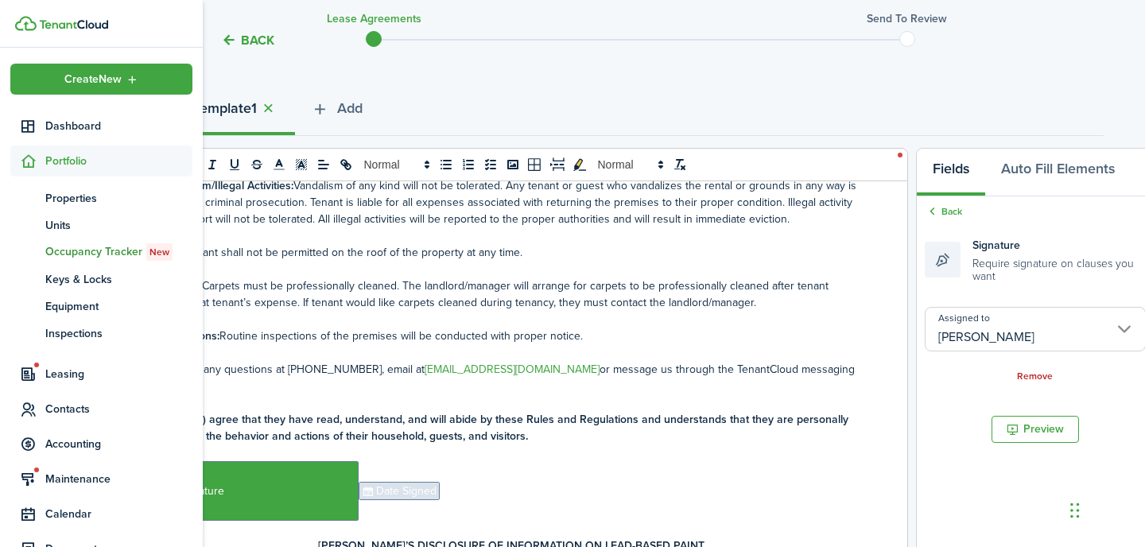
click at [422, 482] on span "Date Signed" at bounding box center [399, 491] width 81 height 18
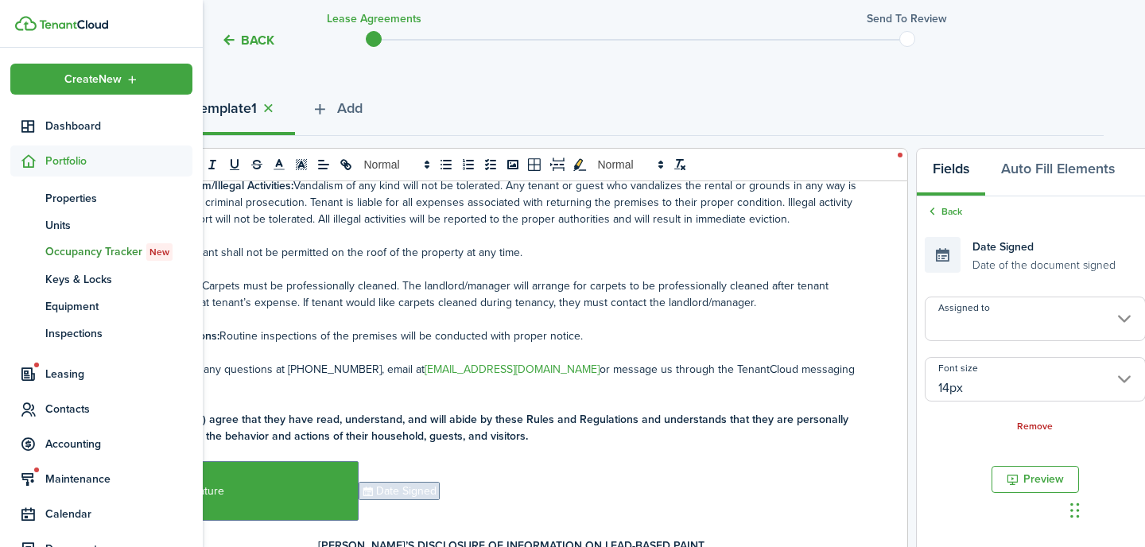
click at [1009, 314] on input "Assigned to" at bounding box center [1035, 319] width 221 height 45
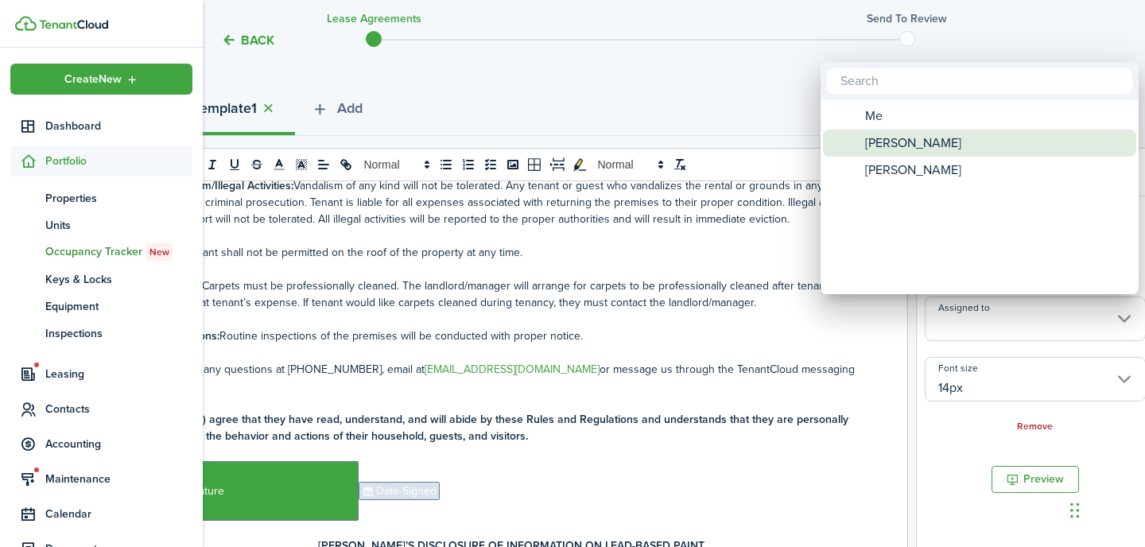
click at [974, 139] on div "[PERSON_NAME]" at bounding box center [986, 143] width 282 height 27
type input "[PERSON_NAME]"
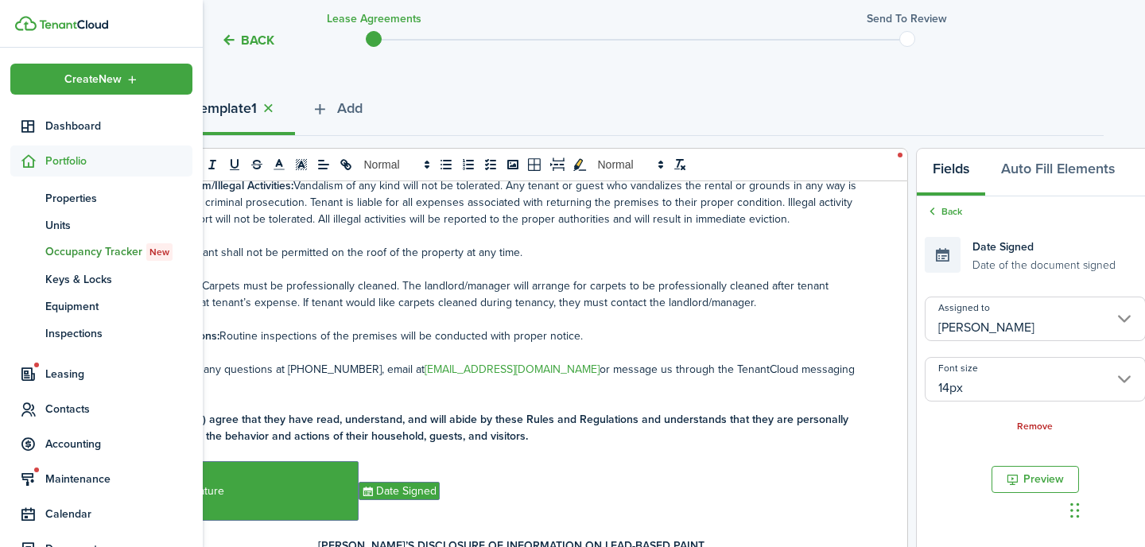
click at [732, 461] on p "﻿ Signature ﻿ Date Signed ﻿" at bounding box center [512, 491] width 704 height 60
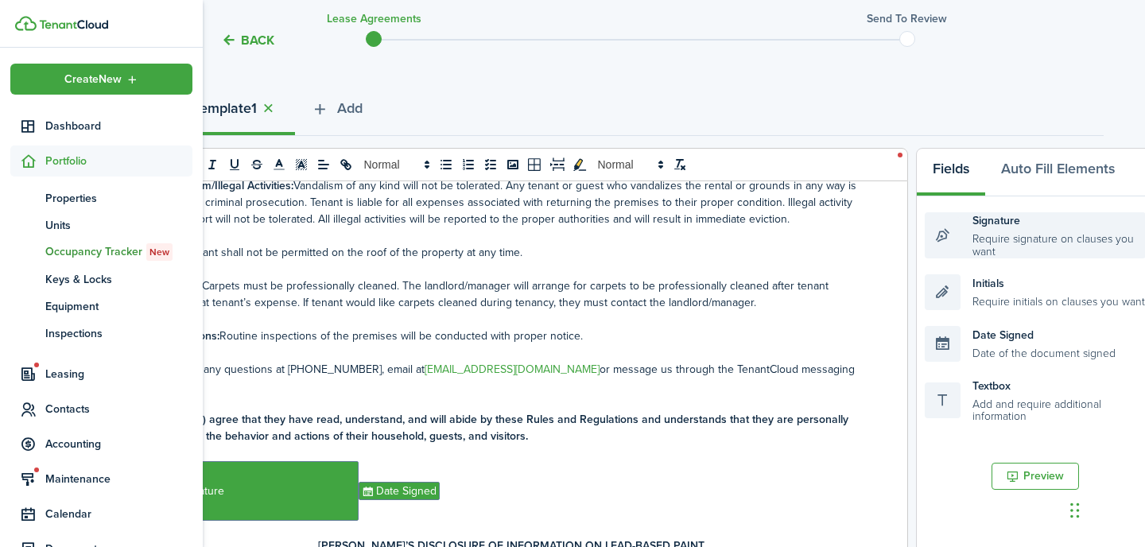
click at [1001, 234] on div "Signature Require signature on clauses you want" at bounding box center [1035, 235] width 221 height 46
click at [1002, 234] on div "Signature Require signature on clauses you want" at bounding box center [1035, 235] width 221 height 46
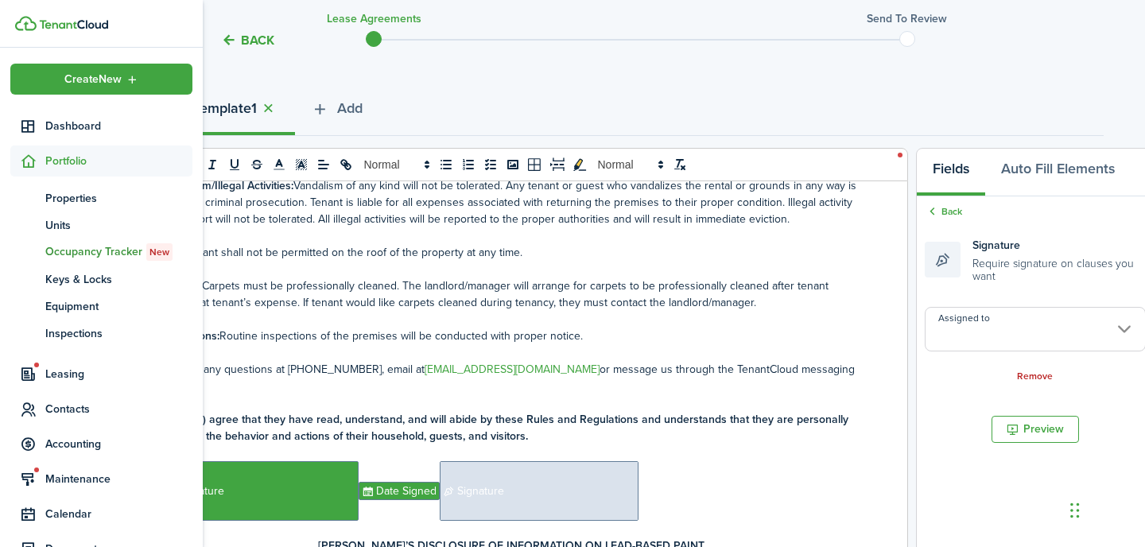
click at [1009, 328] on input "Assigned to" at bounding box center [1035, 329] width 221 height 45
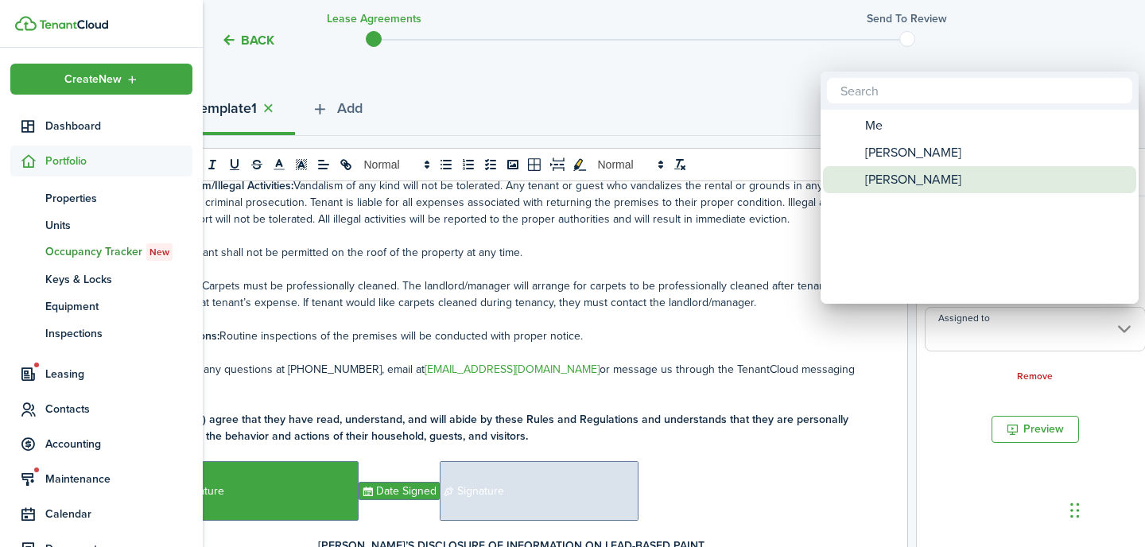
click at [946, 182] on div "[PERSON_NAME]" at bounding box center [986, 179] width 282 height 27
type input "[PERSON_NAME]"
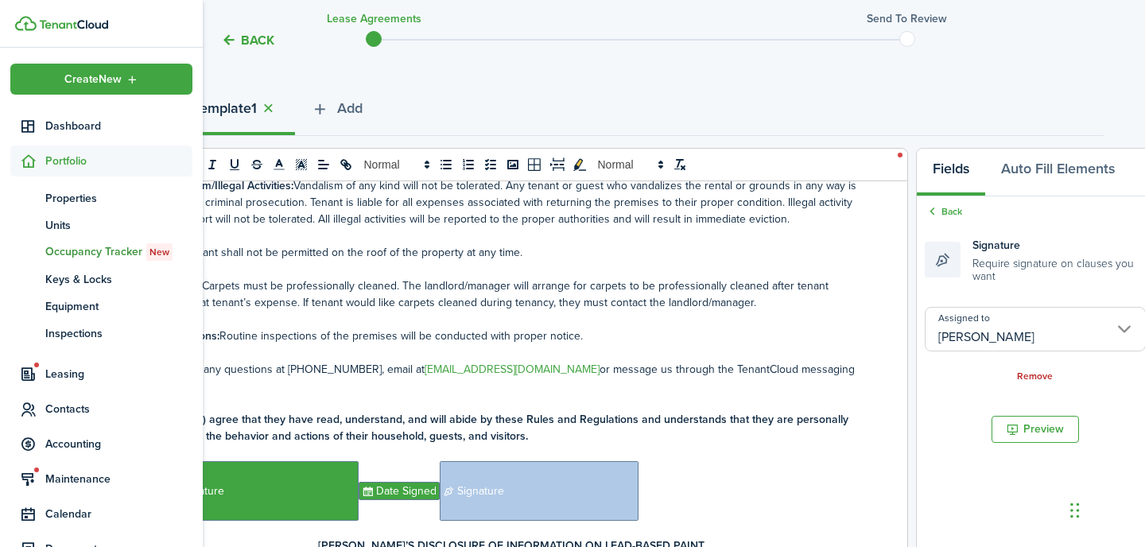
click at [786, 461] on p "﻿ Signature ﻿ Date Signed ﻿ Signature ﻿" at bounding box center [512, 491] width 704 height 60
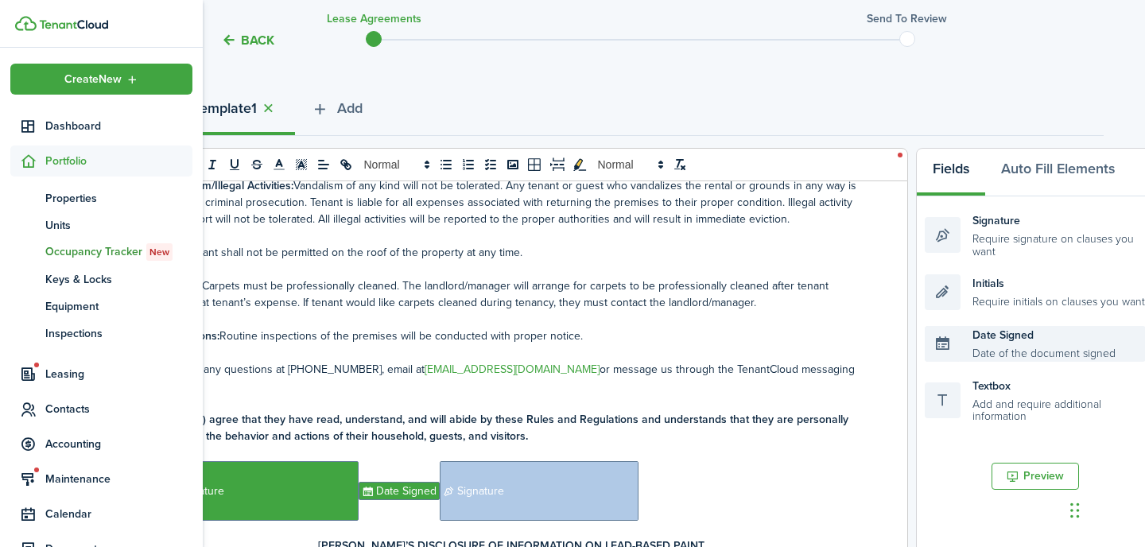
click at [1026, 340] on div "Date Signed Date of the document signed" at bounding box center [1035, 344] width 221 height 36
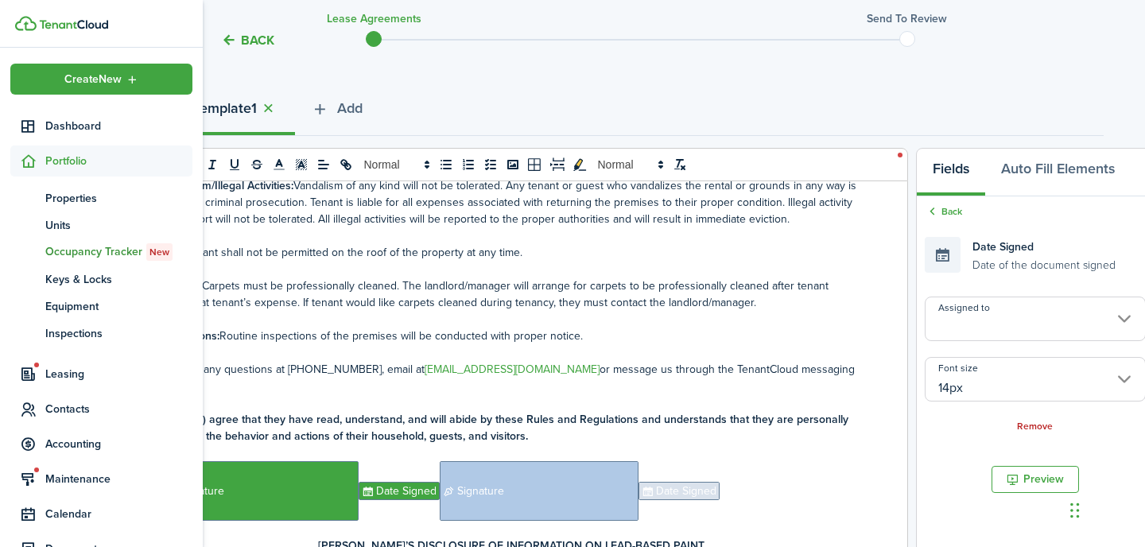
click at [1028, 321] on input "Assigned to" at bounding box center [1035, 319] width 221 height 45
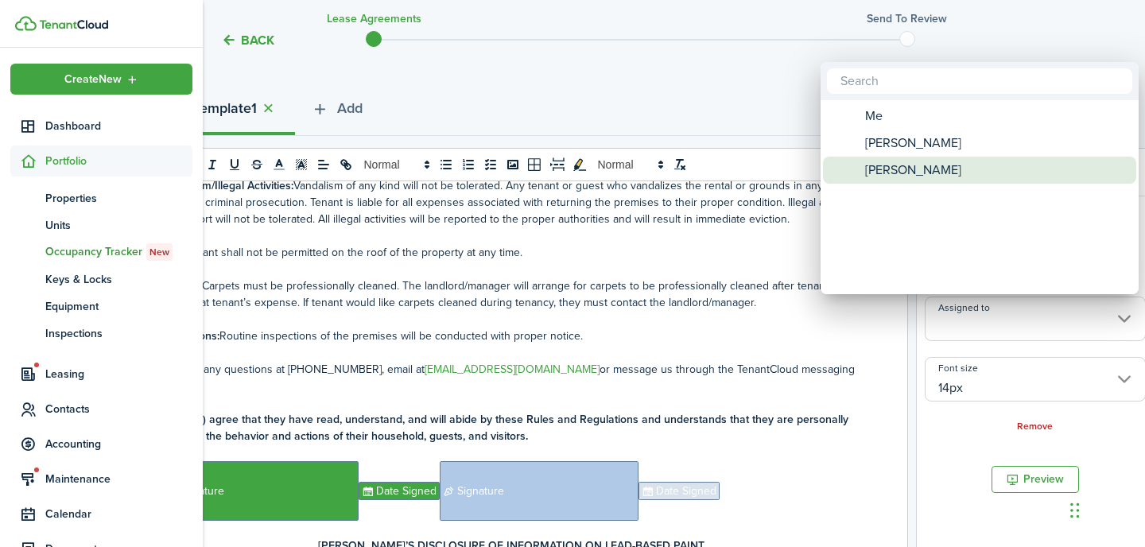
click at [921, 170] on span "[PERSON_NAME]" at bounding box center [913, 170] width 96 height 27
type input "[PERSON_NAME]"
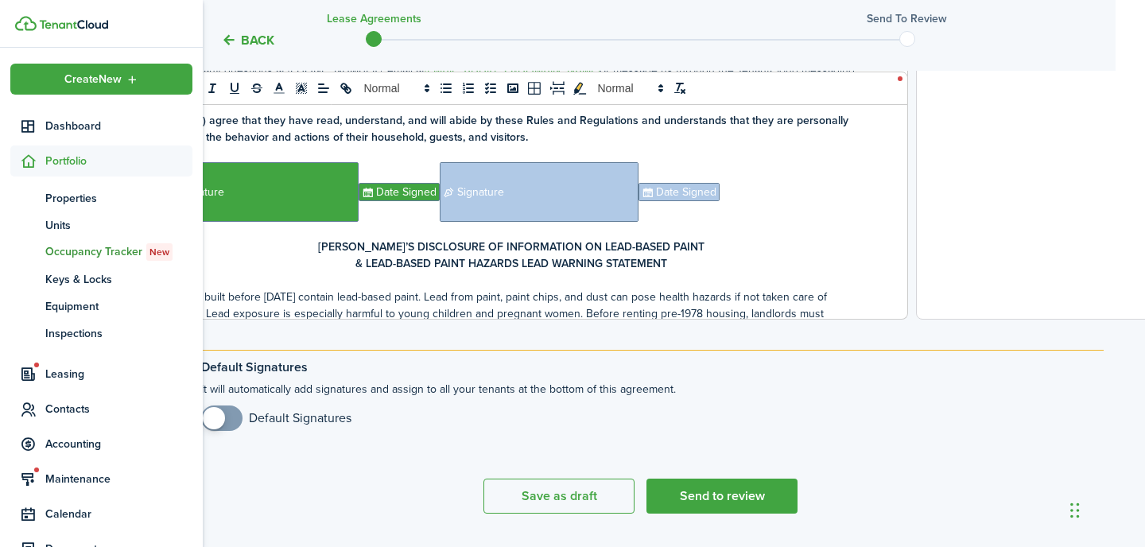
scroll to position [650, 33]
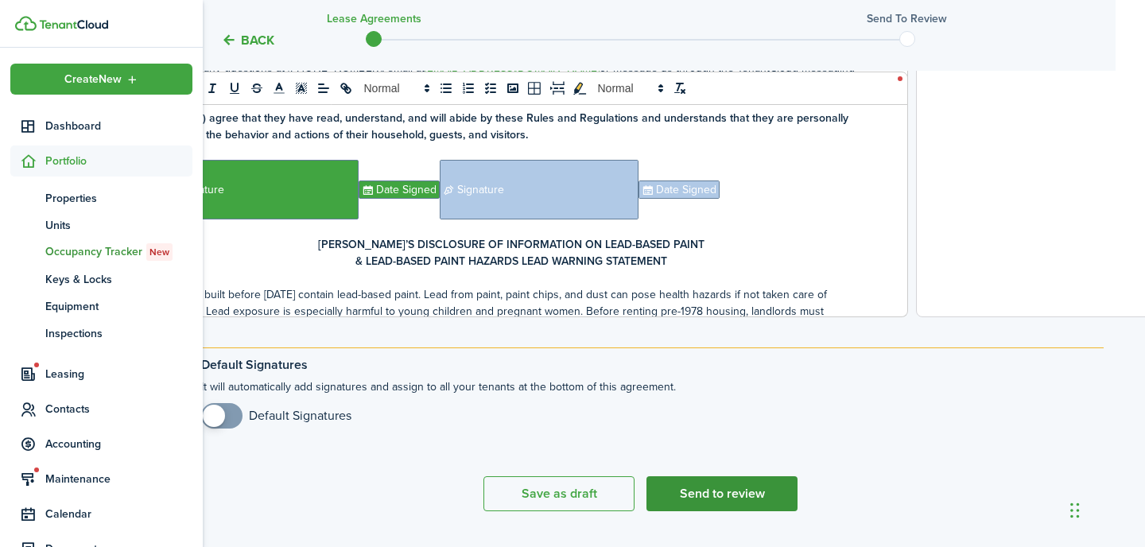
click at [719, 492] on button "Send to review" at bounding box center [722, 493] width 151 height 35
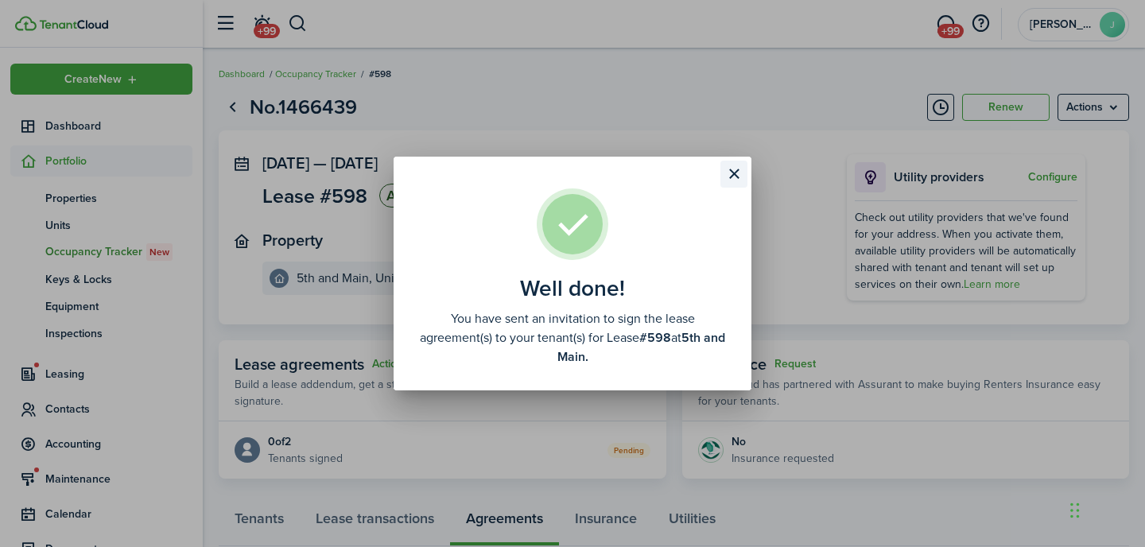
click at [740, 178] on button "Close modal" at bounding box center [734, 174] width 27 height 27
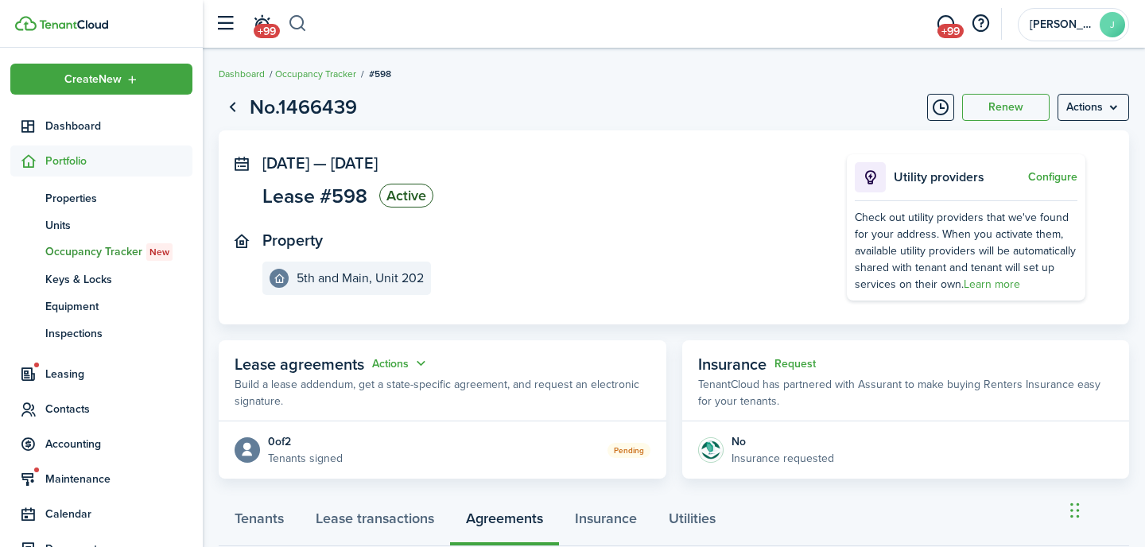
click at [296, 32] on button "button" at bounding box center [298, 23] width 20 height 27
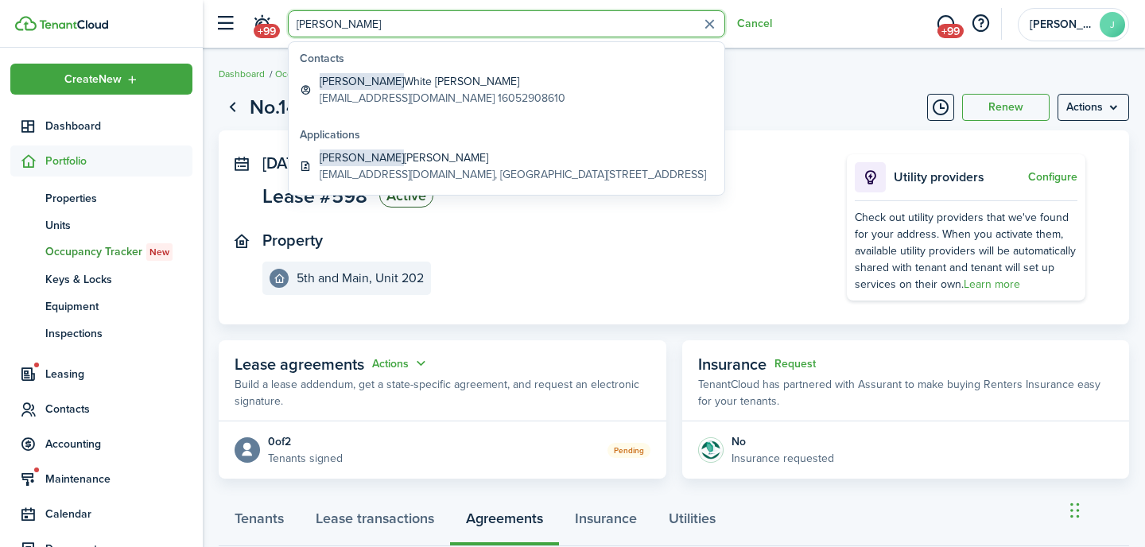
type input "[PERSON_NAME]"
